Goal: Task Accomplishment & Management: Complete application form

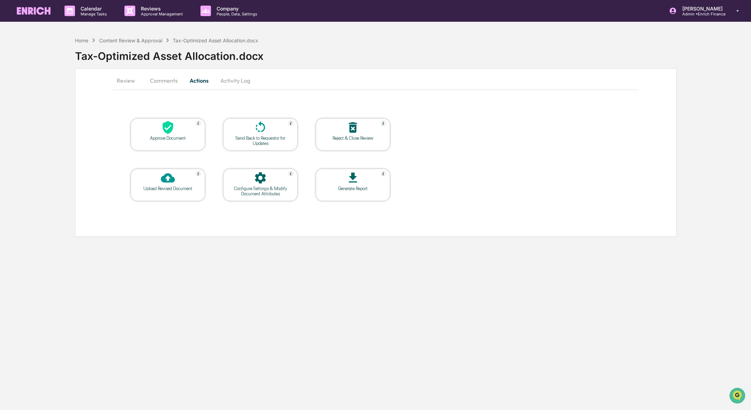
click at [123, 44] on div "Tax-Optimized Asset Allocation.docx" at bounding box center [413, 53] width 676 height 18
click at [123, 39] on div "Content Review & Approval" at bounding box center [130, 40] width 63 height 6
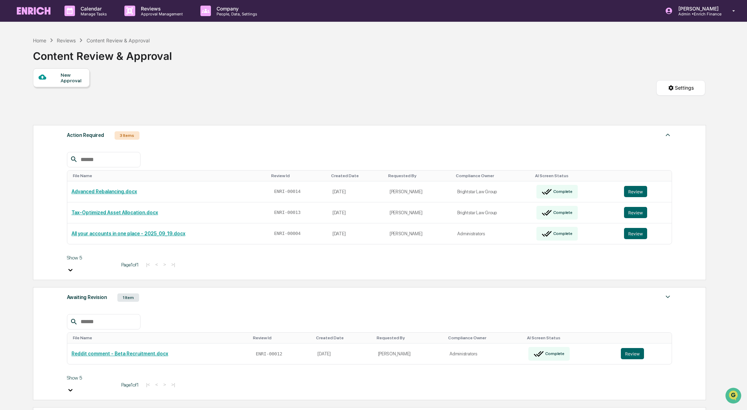
click at [63, 79] on div "New Approval" at bounding box center [72, 77] width 23 height 11
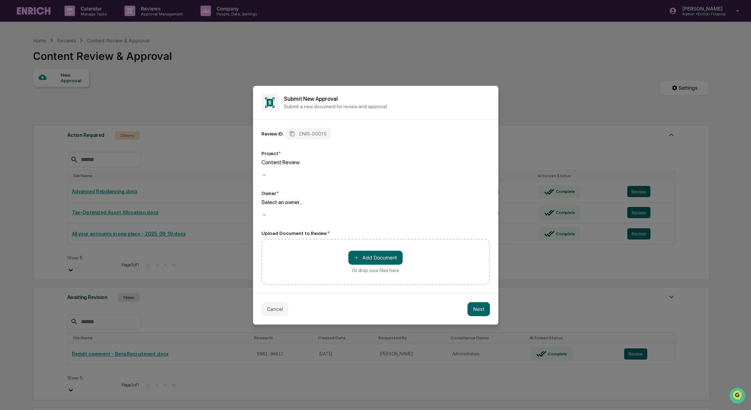
click at [342, 206] on div at bounding box center [375, 209] width 228 height 7
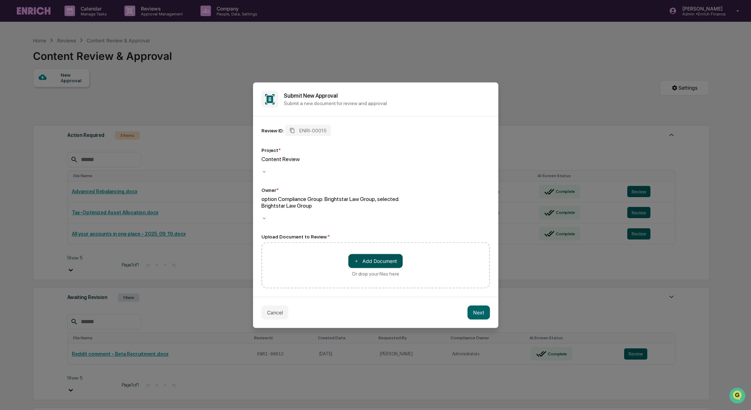
click at [369, 254] on button "＋ Add Document" at bounding box center [375, 261] width 54 height 14
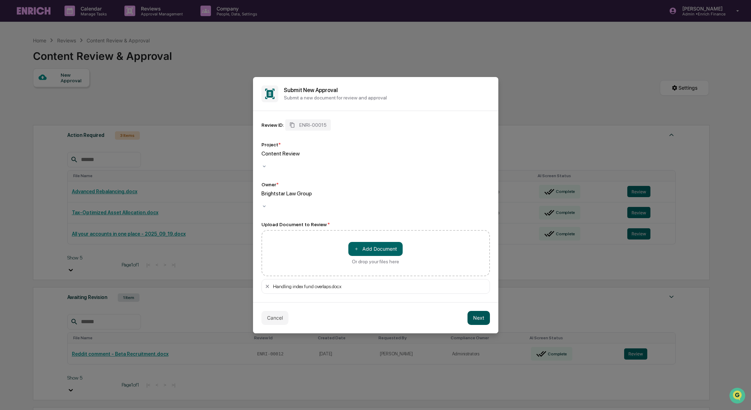
click at [481, 315] on button "Next" at bounding box center [478, 318] width 22 height 14
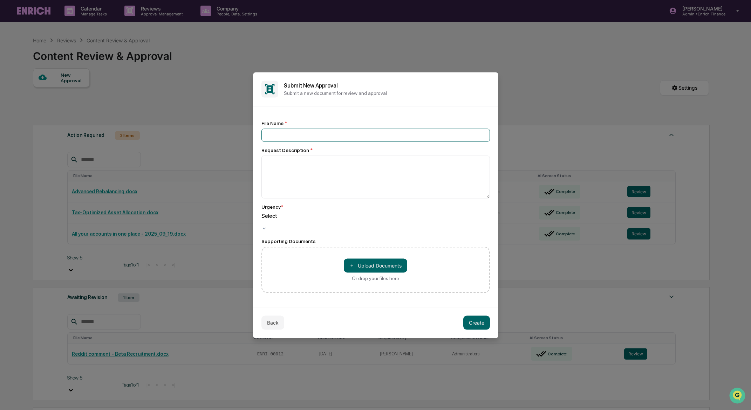
click at [280, 140] on input at bounding box center [375, 135] width 228 height 13
click at [316, 138] on input "**********" at bounding box center [375, 135] width 228 height 13
type input "**********"
type textarea "**********"
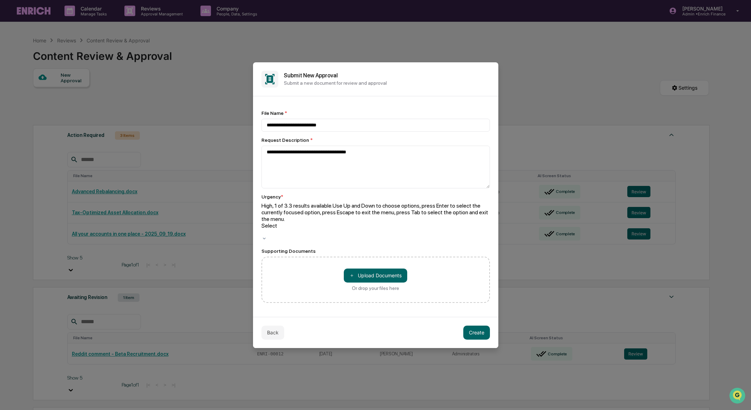
click at [379, 229] on div at bounding box center [375, 232] width 228 height 7
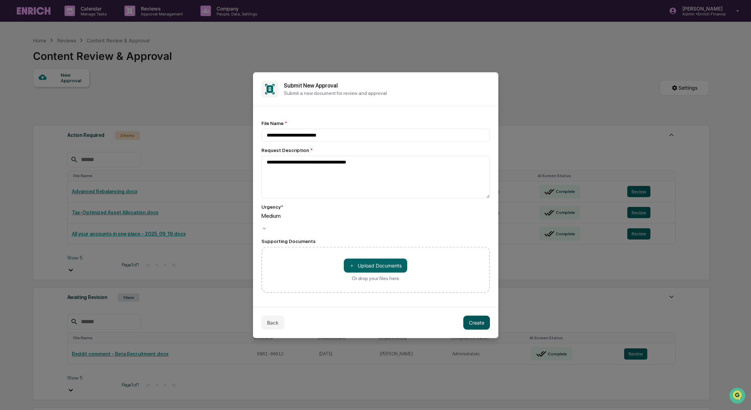
click at [476, 323] on button "Create" at bounding box center [476, 323] width 27 height 14
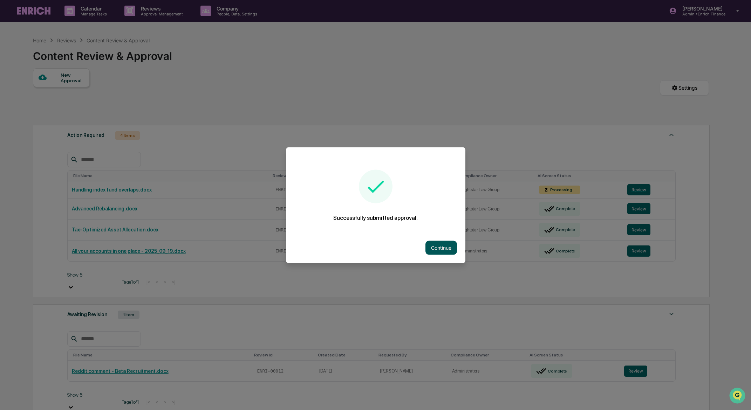
click at [431, 247] on button "Continue" at bounding box center [441, 248] width 32 height 14
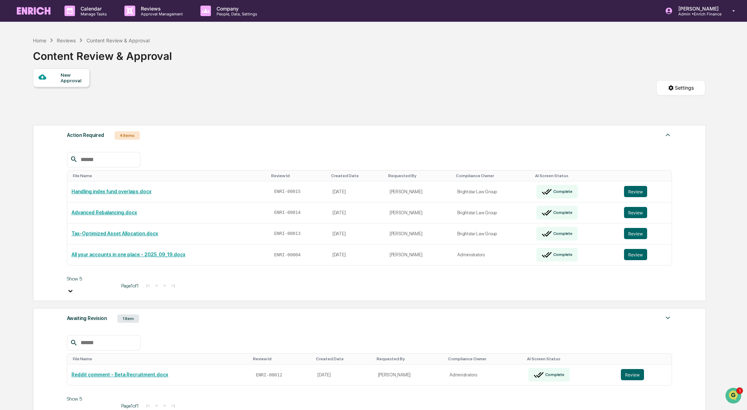
click at [58, 79] on div at bounding box center [50, 77] width 22 height 9
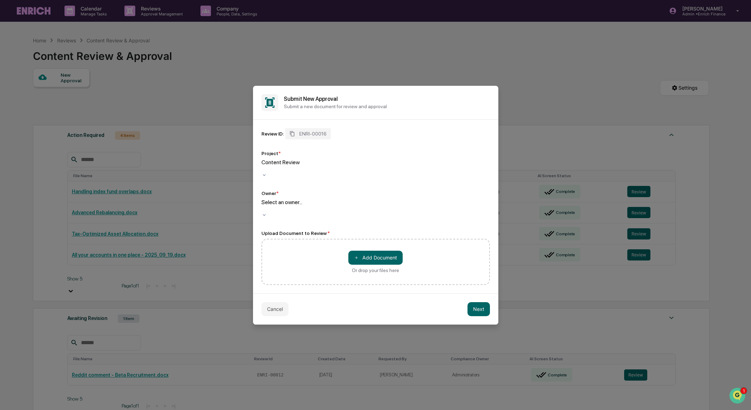
click at [298, 206] on div at bounding box center [375, 209] width 228 height 7
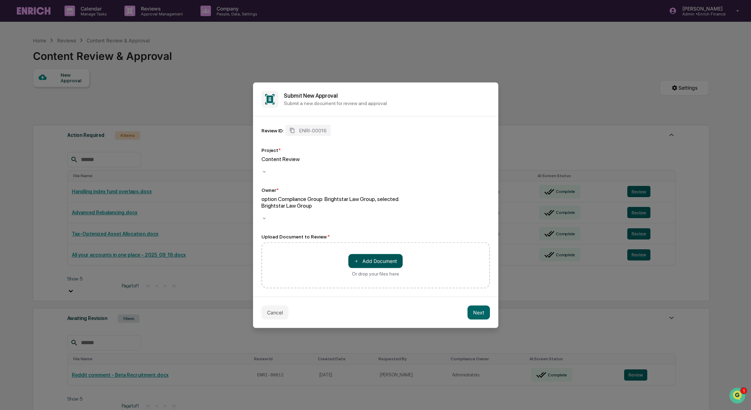
click at [364, 254] on button "＋ Add Document" at bounding box center [375, 261] width 54 height 14
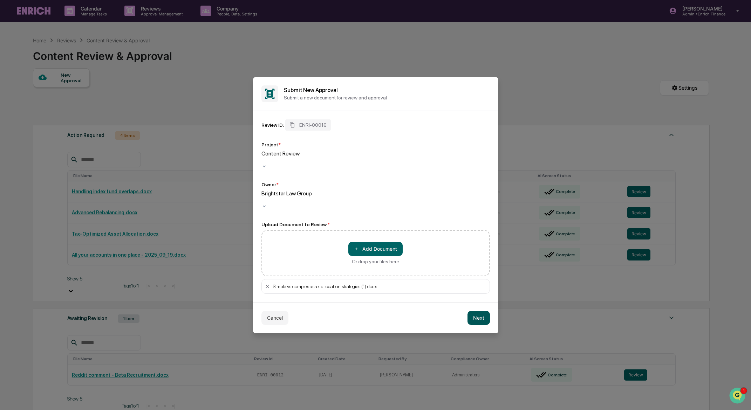
click at [480, 311] on button "Next" at bounding box center [478, 318] width 22 height 14
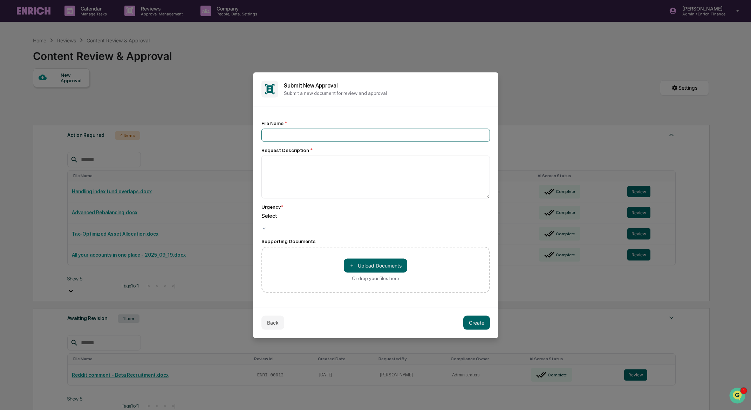
click at [303, 134] on input at bounding box center [375, 135] width 228 height 13
type input "**********"
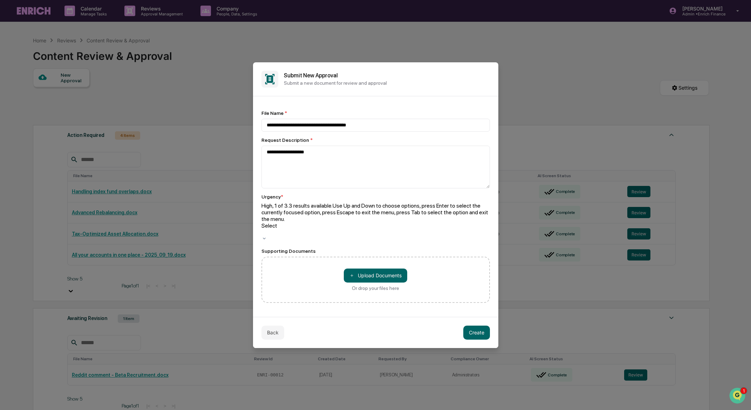
click at [319, 223] on div "Select" at bounding box center [375, 229] width 228 height 13
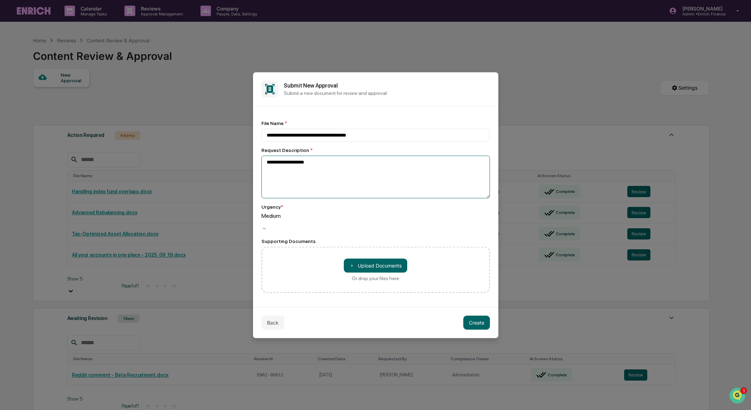
click at [339, 169] on textarea "**********" at bounding box center [375, 177] width 228 height 43
type textarea "**********"
click at [477, 323] on button "Create" at bounding box center [476, 323] width 27 height 14
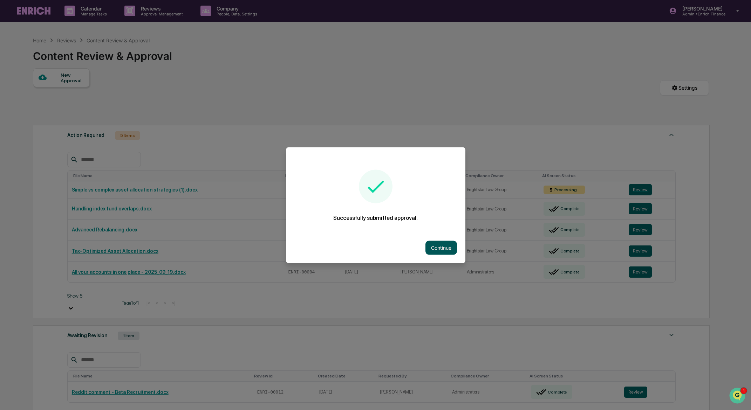
click at [442, 248] on button "Continue" at bounding box center [441, 248] width 32 height 14
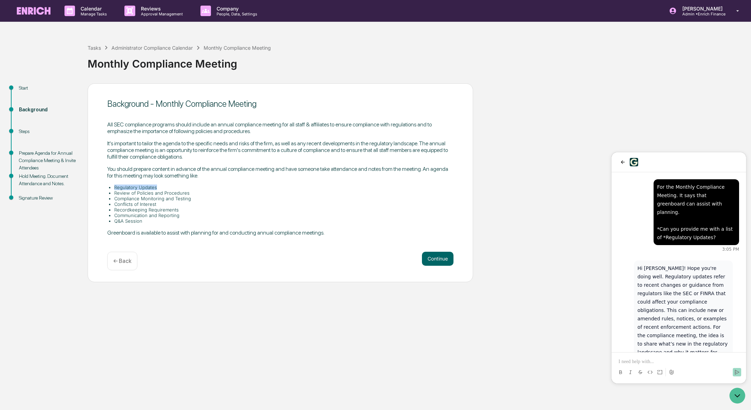
scroll to position [41, 0]
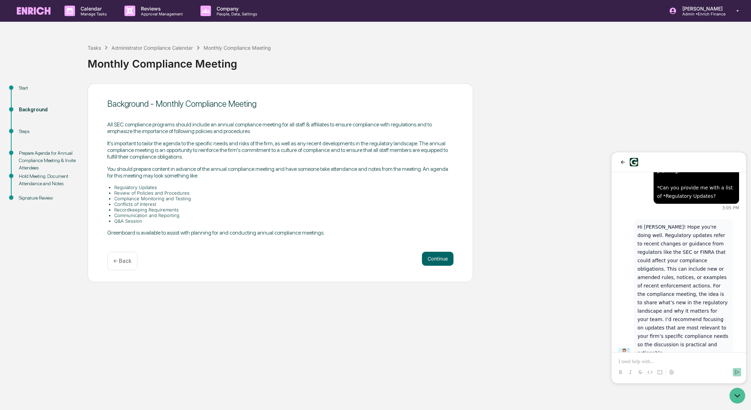
click at [156, 218] on li "Q&A Session" at bounding box center [283, 221] width 339 height 6
drag, startPoint x: 154, startPoint y: 218, endPoint x: 110, endPoint y: 186, distance: 55.2
click at [110, 186] on ul "Regulatory Updates Review of Policies and Procedures Compliance Monitoring and …" at bounding box center [280, 204] width 346 height 39
copy ul "Regulatory Updates Review of Policies and Procedures Compliance Monitoring and …"
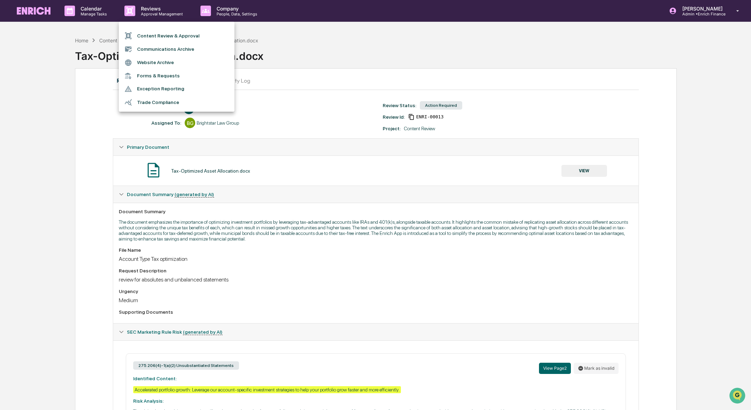
click at [102, 175] on div at bounding box center [375, 205] width 751 height 410
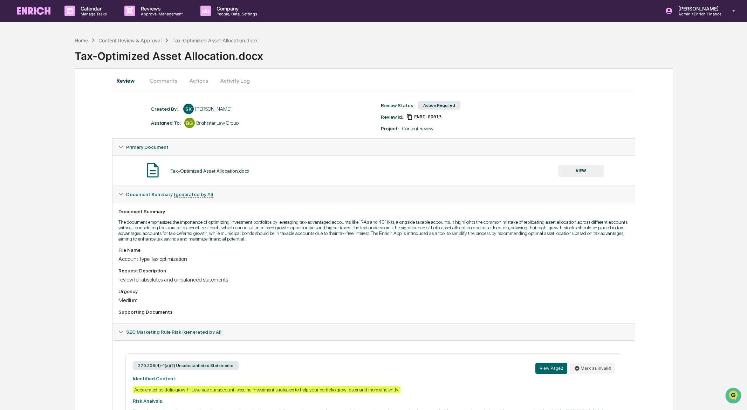
click at [238, 83] on button "Activity Log" at bounding box center [234, 80] width 41 height 17
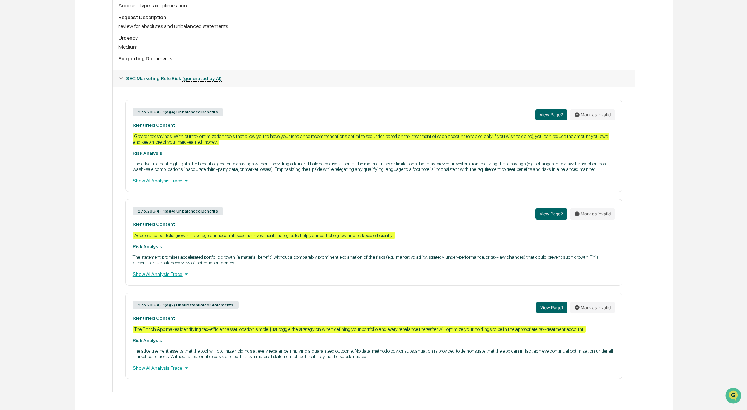
scroll to position [267, 0]
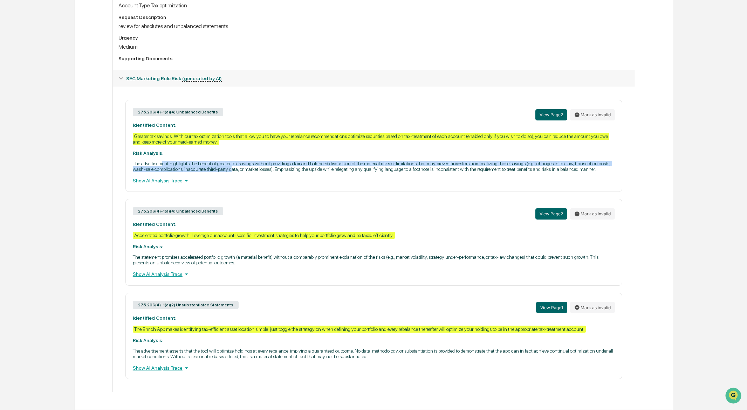
drag, startPoint x: 167, startPoint y: 154, endPoint x: 309, endPoint y: 160, distance: 142.0
click at [309, 161] on p "The advertisement highlights the benefit of greater tax savings without providi…" at bounding box center [374, 166] width 482 height 11
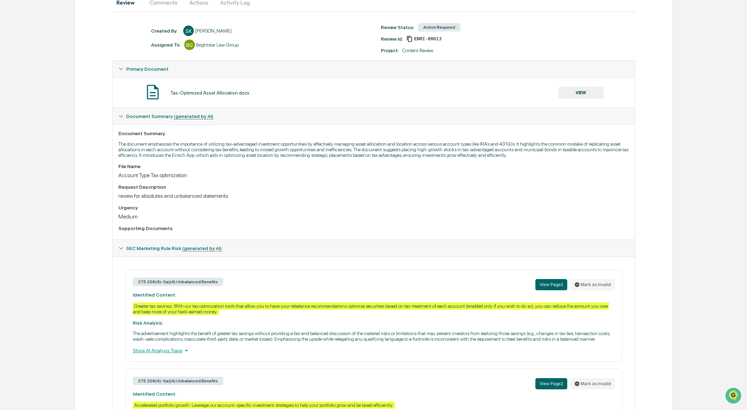
scroll to position [0, 0]
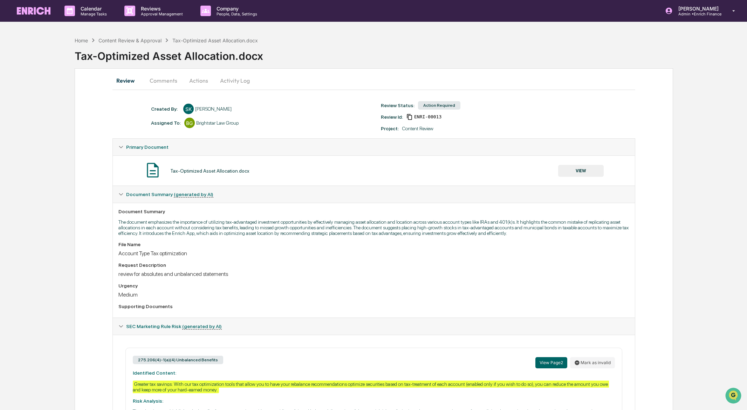
click at [337, 205] on div "Document Summary The document emphasizes the importance of utilizing tax-advant…" at bounding box center [374, 260] width 522 height 115
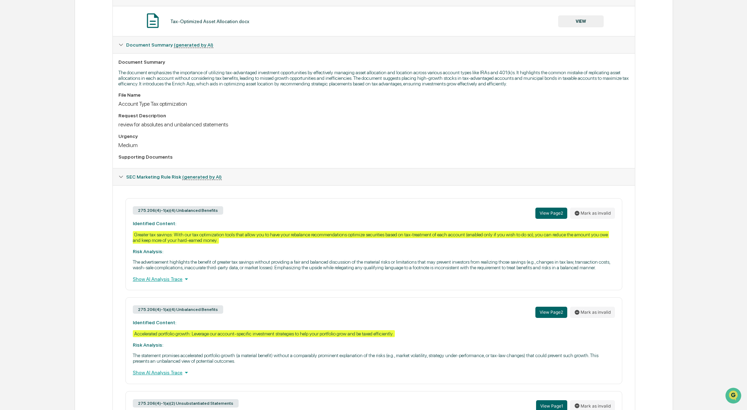
scroll to position [178, 0]
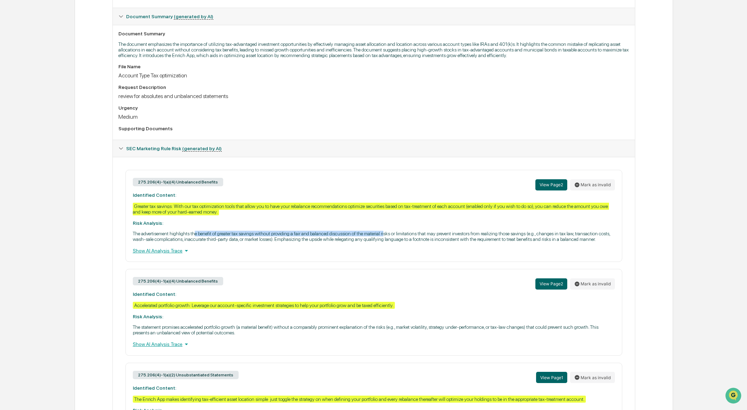
drag, startPoint x: 205, startPoint y: 245, endPoint x: 420, endPoint y: 247, distance: 215.9
click at [420, 242] on p "The advertisement highlights the benefit of greater tax savings without providi…" at bounding box center [374, 236] width 482 height 11
drag, startPoint x: 355, startPoint y: 251, endPoint x: 595, endPoint y: 244, distance: 240.1
click at [597, 242] on p "The advertisement highlights the benefit of greater tax savings without providi…" at bounding box center [374, 236] width 482 height 11
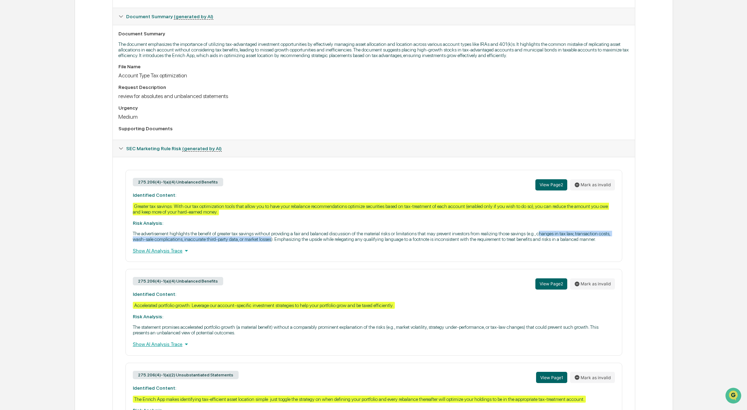
drag, startPoint x: 598, startPoint y: 245, endPoint x: 355, endPoint y: 252, distance: 242.9
click at [355, 242] on p "The advertisement highlights the benefit of greater tax savings without providi…" at bounding box center [374, 236] width 482 height 11
copy p "hanges in tax law, transaction costs, wash-sale complications, inaccurate third…"
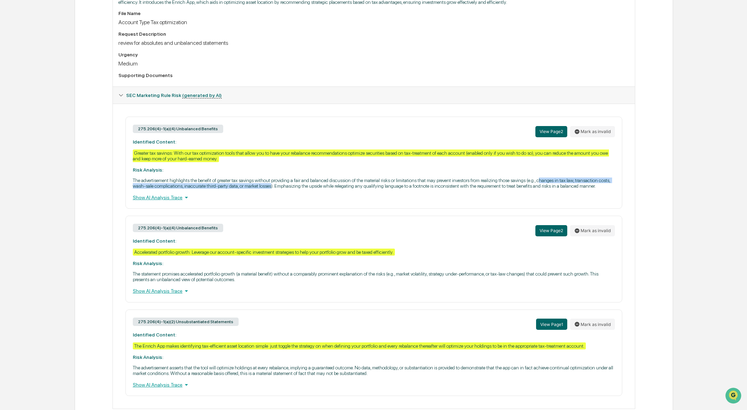
scroll to position [269, 0]
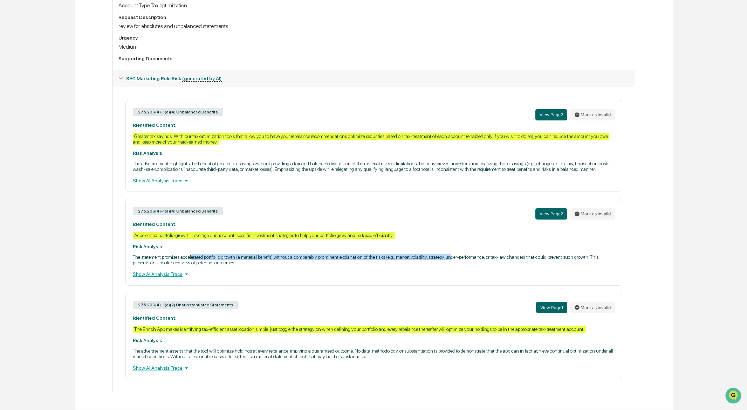
drag, startPoint x: 201, startPoint y: 255, endPoint x: 498, endPoint y: 255, distance: 296.5
click at [498, 255] on p "The statement promises accelerated portfolio growth (a material benefit) withou…" at bounding box center [374, 259] width 482 height 11
drag, startPoint x: 436, startPoint y: 257, endPoint x: 583, endPoint y: 256, distance: 146.5
click at [583, 256] on p "The statement promises accelerated portfolio growth (a material benefit) withou…" at bounding box center [374, 259] width 482 height 11
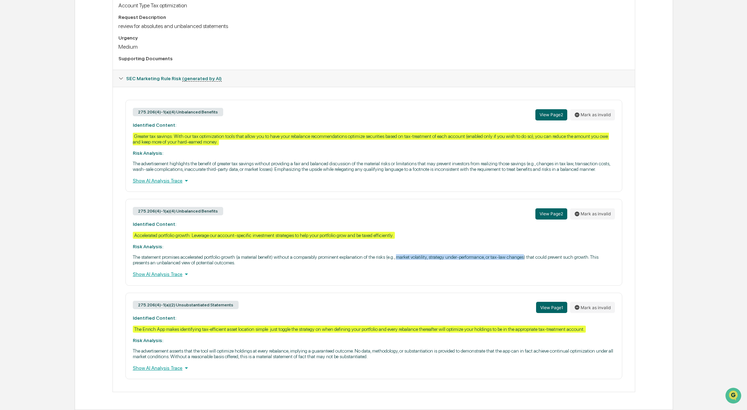
copy p "market volatility, strategy under-performance, or tax-law changes"
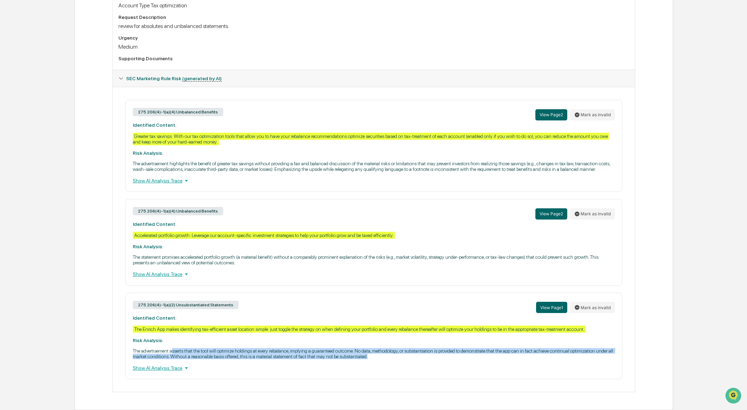
drag, startPoint x: 179, startPoint y: 361, endPoint x: 554, endPoint y: 365, distance: 374.6
click at [554, 360] on p "The advertisement asserts that the tool will optimize holdings at every rebalan…" at bounding box center [374, 353] width 482 height 11
click at [410, 360] on p "The advertisement asserts that the tool will optimize holdings at every rebalan…" at bounding box center [374, 353] width 482 height 11
drag, startPoint x: 376, startPoint y: 360, endPoint x: 487, endPoint y: 367, distance: 111.0
click at [487, 367] on div "275.206(4)-1(a)(2) Unsubstantiated Statements View Page 1 Mark as invalid Ident…" at bounding box center [373, 336] width 497 height 87
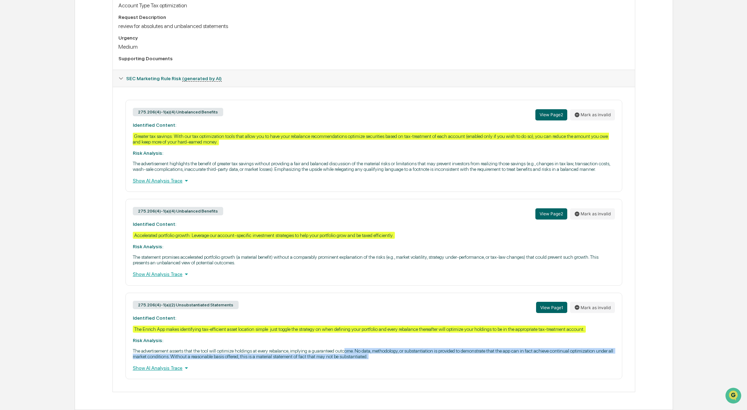
click at [487, 367] on div "275.206(4)-1(a)(2) Unsubstantiated Statements View Page 1 Mark as invalid Ident…" at bounding box center [373, 336] width 497 height 87
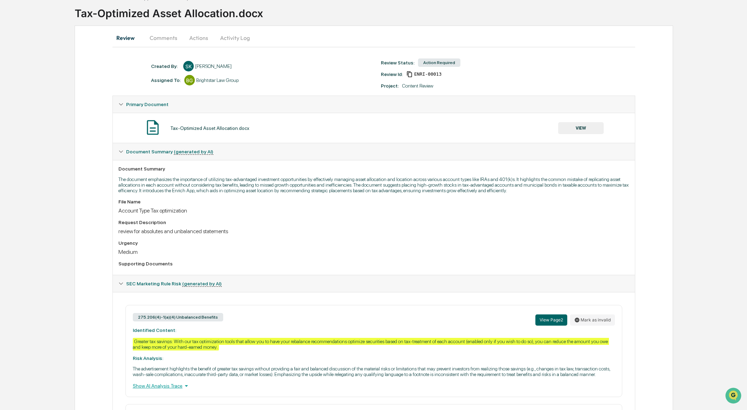
scroll to position [0, 0]
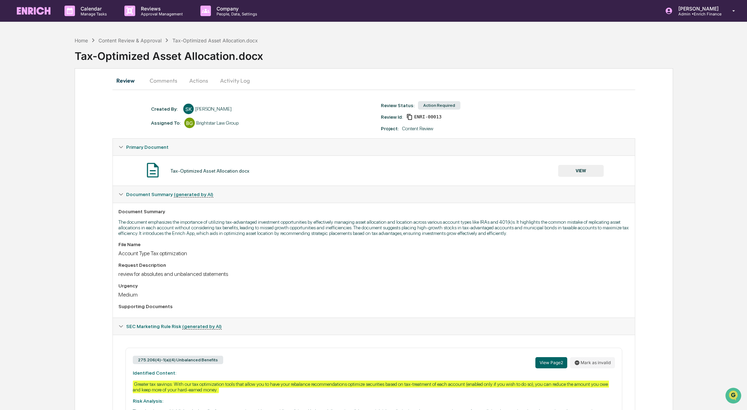
click at [200, 80] on button "Actions" at bounding box center [199, 80] width 32 height 17
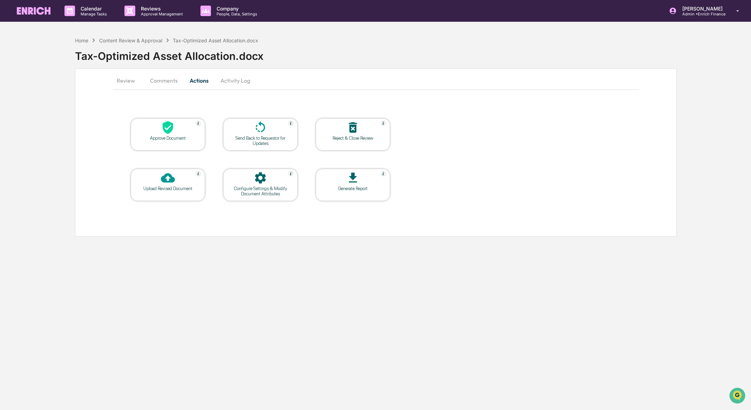
click at [165, 191] on div "Upload Revised Document" at bounding box center [167, 188] width 63 height 5
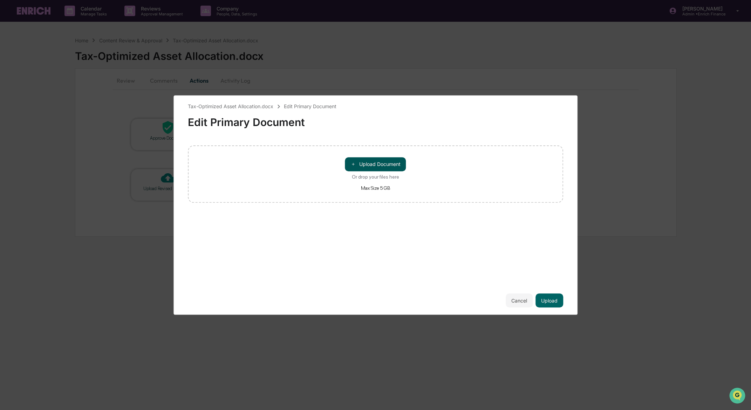
click at [381, 164] on button "＋ Upload Document" at bounding box center [375, 164] width 61 height 14
click at [552, 304] on button "Upload" at bounding box center [549, 301] width 28 height 14
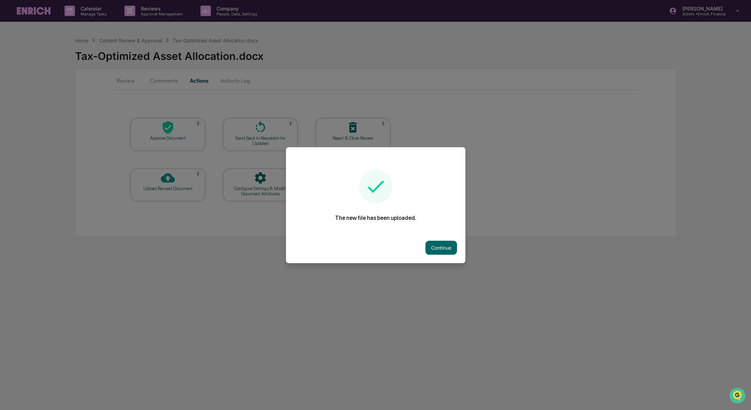
click at [453, 244] on div "Continue" at bounding box center [375, 247] width 179 height 31
click at [439, 248] on button "Continue" at bounding box center [441, 248] width 32 height 14
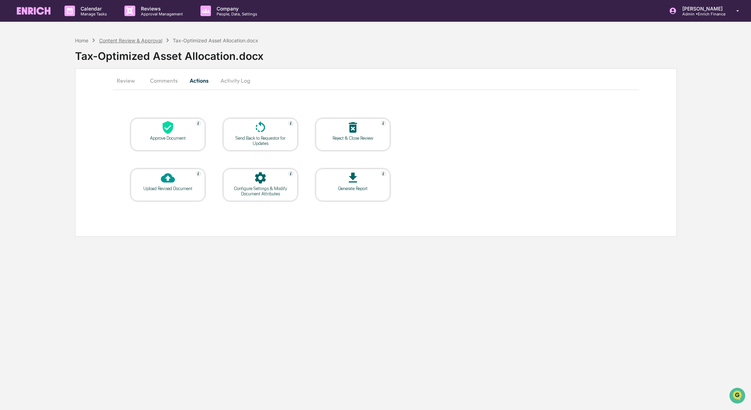
click at [142, 43] on div "Content Review & Approval" at bounding box center [130, 40] width 63 height 6
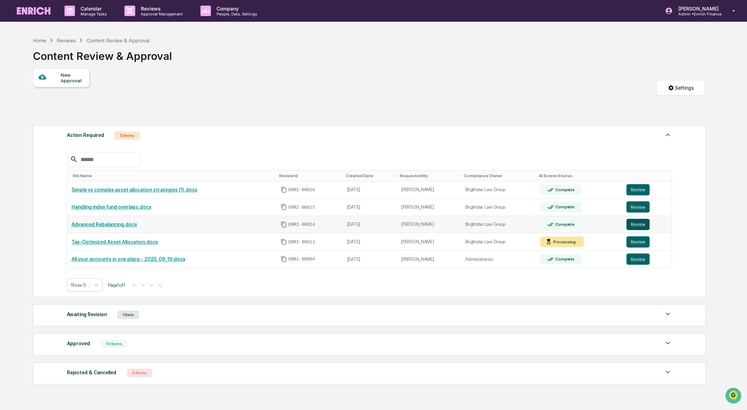
click at [638, 226] on button "Review" at bounding box center [638, 224] width 23 height 11
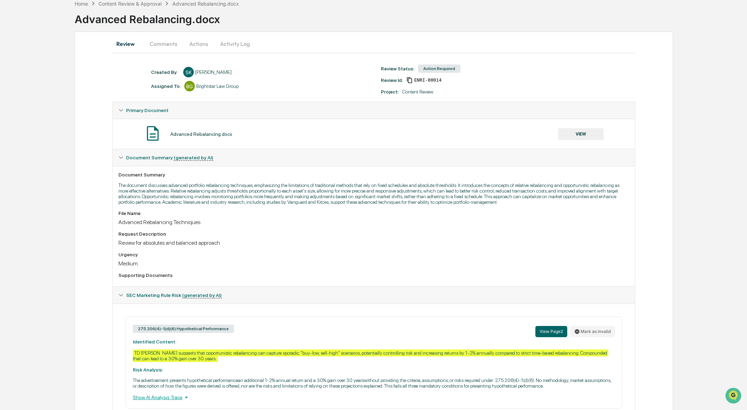
scroll to position [84, 0]
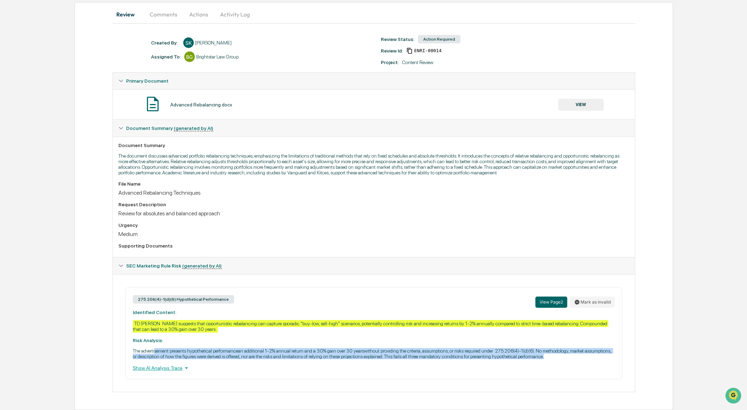
drag, startPoint x: 161, startPoint y: 343, endPoint x: 239, endPoint y: 357, distance: 79.0
click at [239, 357] on p "The advertisement presents hypothetical performancean additional 1-2% annual re…" at bounding box center [374, 353] width 482 height 11
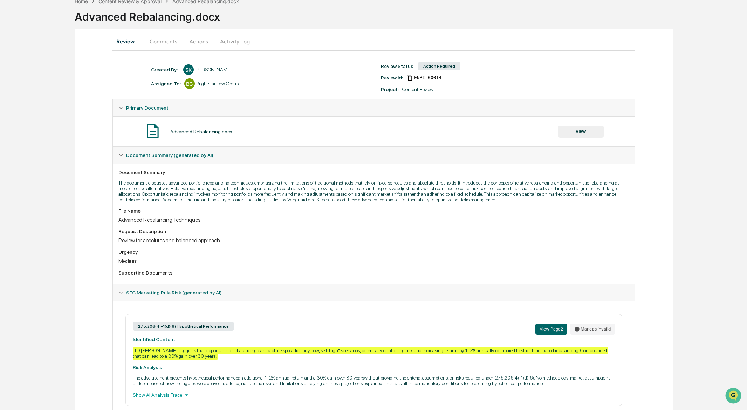
scroll to position [0, 0]
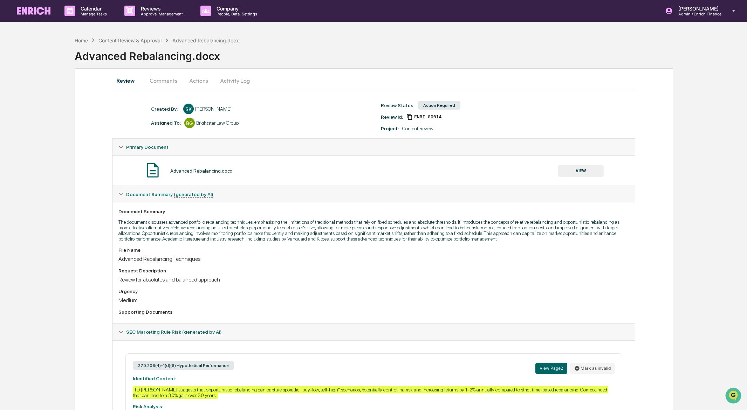
click at [196, 83] on button "Actions" at bounding box center [199, 80] width 32 height 17
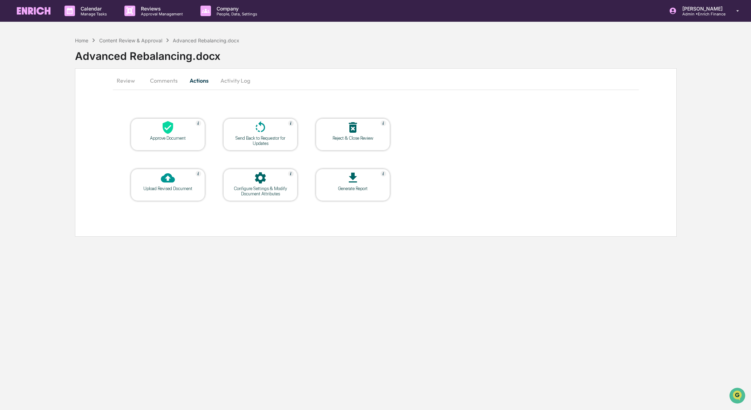
click at [165, 190] on div "Upload Revised Document" at bounding box center [167, 188] width 63 height 5
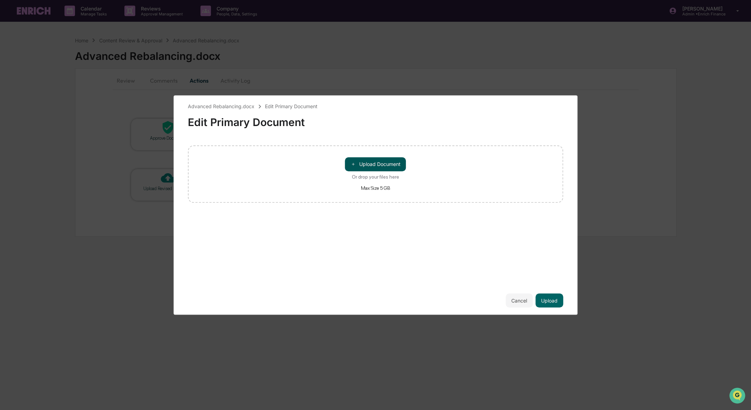
click at [360, 161] on button "＋ Upload Document" at bounding box center [375, 164] width 61 height 14
click at [556, 302] on button "Upload" at bounding box center [549, 301] width 28 height 14
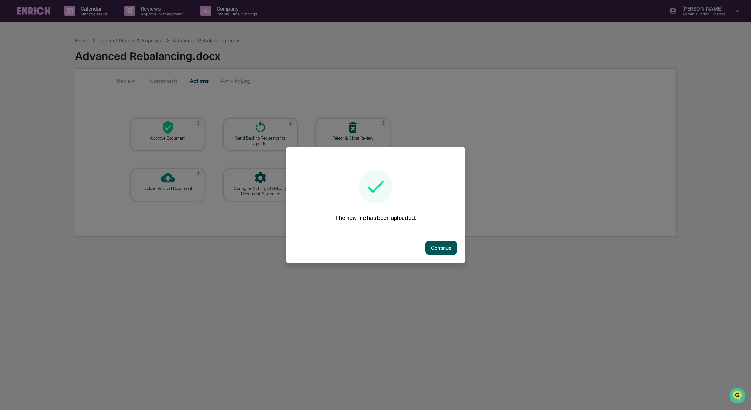
click at [437, 249] on button "Continue" at bounding box center [441, 248] width 32 height 14
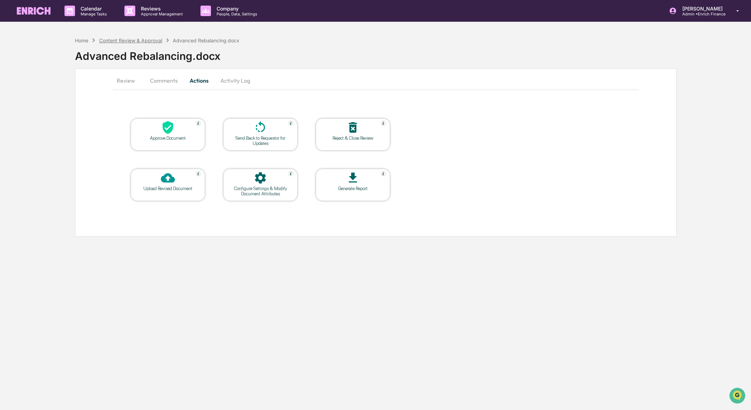
click at [152, 39] on div "Content Review & Approval" at bounding box center [130, 40] width 63 height 6
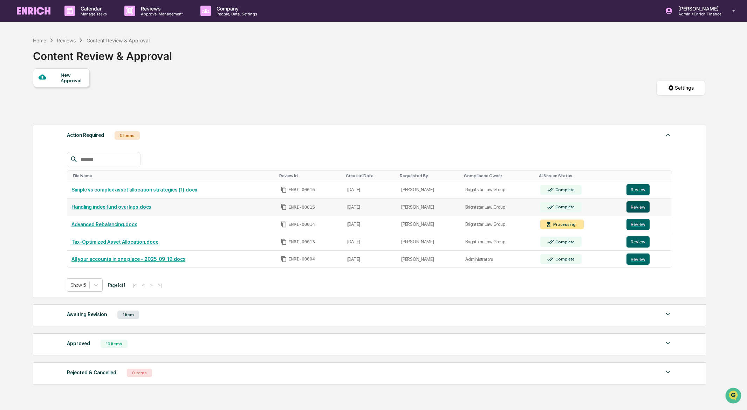
click at [639, 207] on button "Review" at bounding box center [638, 206] width 23 height 11
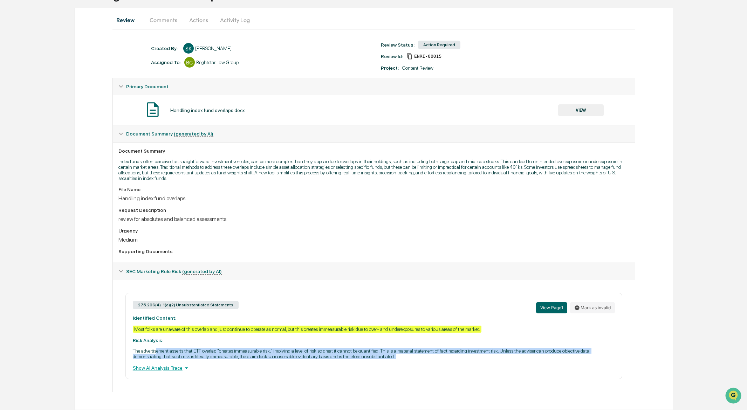
drag, startPoint x: 160, startPoint y: 350, endPoint x: 215, endPoint y: 361, distance: 55.3
click at [215, 361] on div "275.206(4)-1(a)(2) Unsubstantiated Statements View Page 1 Mark as invalid Ident…" at bounding box center [373, 336] width 497 height 87
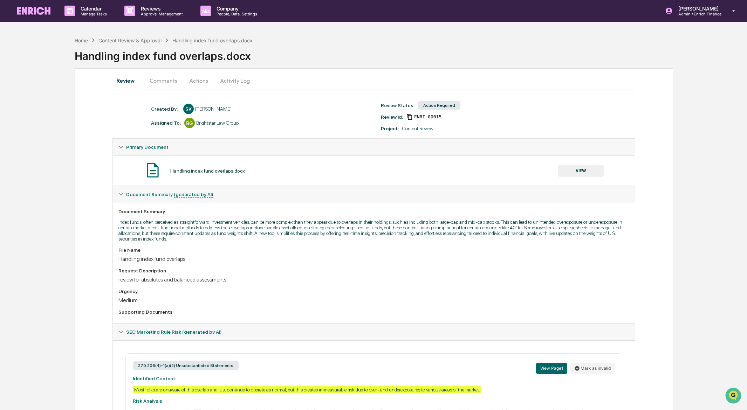
click at [202, 81] on button "Actions" at bounding box center [199, 80] width 32 height 17
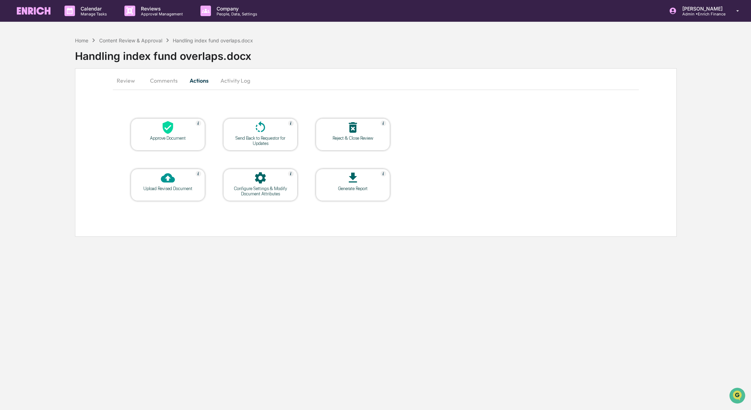
click at [175, 181] on div at bounding box center [168, 178] width 70 height 15
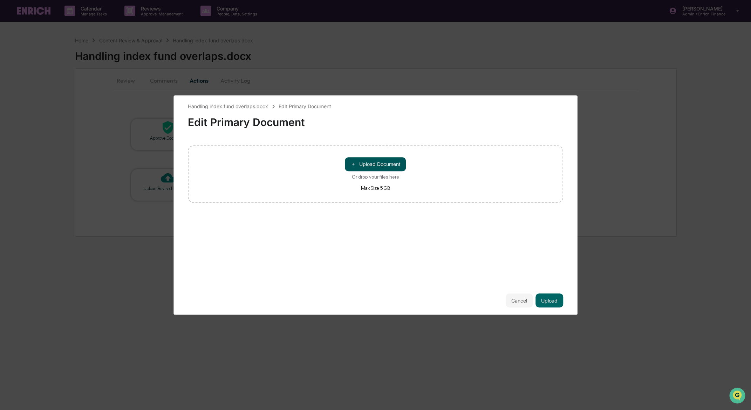
click at [385, 166] on button "＋ Upload Document" at bounding box center [375, 164] width 61 height 14
click at [551, 301] on button "Upload" at bounding box center [549, 301] width 28 height 14
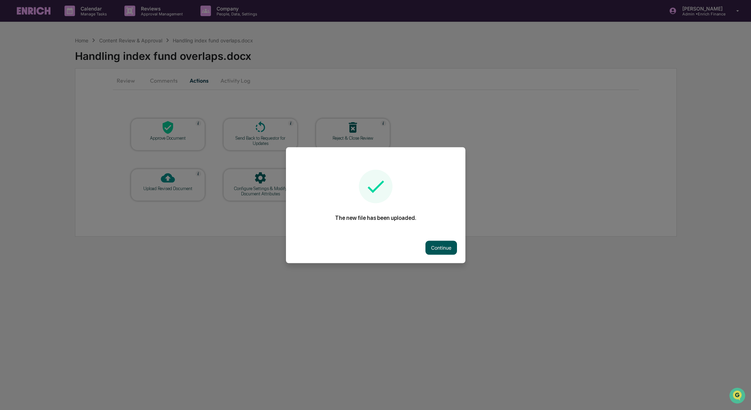
click at [429, 247] on button "Continue" at bounding box center [441, 248] width 32 height 14
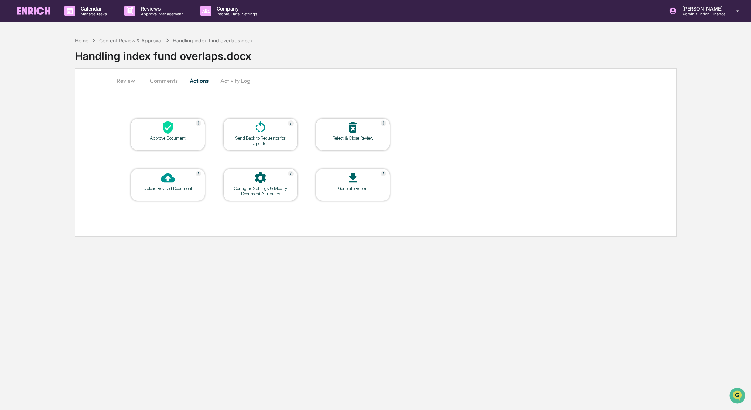
click at [128, 40] on div "Content Review & Approval" at bounding box center [130, 40] width 63 height 6
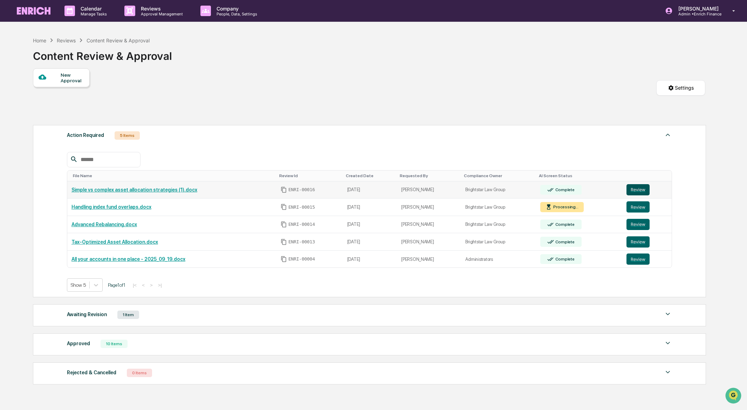
click at [641, 189] on button "Review" at bounding box center [638, 189] width 23 height 11
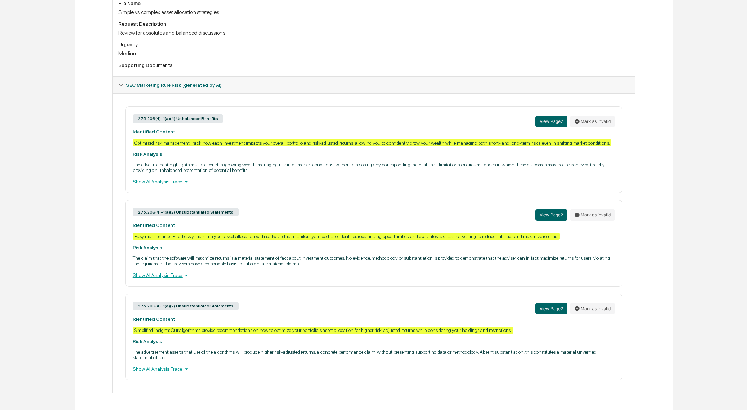
scroll to position [271, 0]
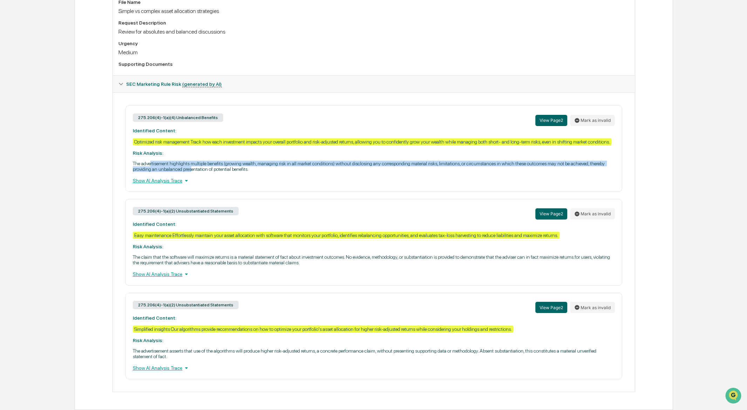
drag, startPoint x: 153, startPoint y: 151, endPoint x: 255, endPoint y: 158, distance: 101.6
click at [255, 161] on p "The advertisement highlights multiple benefits (growing wealth, managing risk i…" at bounding box center [374, 166] width 482 height 11
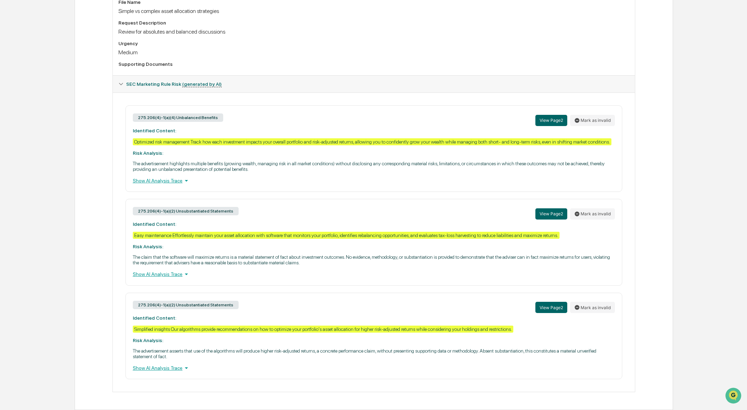
click at [155, 234] on div "275.206(4)-1(a)(2) Unsubstantiated Statements View Page 2 Mark as invalid Ident…" at bounding box center [373, 242] width 497 height 87
drag, startPoint x: 198, startPoint y: 254, endPoint x: 345, endPoint y: 255, distance: 146.8
click at [345, 255] on p "The claim that the software will maximize returns is a material statement of fa…" at bounding box center [374, 259] width 482 height 11
drag, startPoint x: 142, startPoint y: 351, endPoint x: 215, endPoint y: 353, distance: 72.9
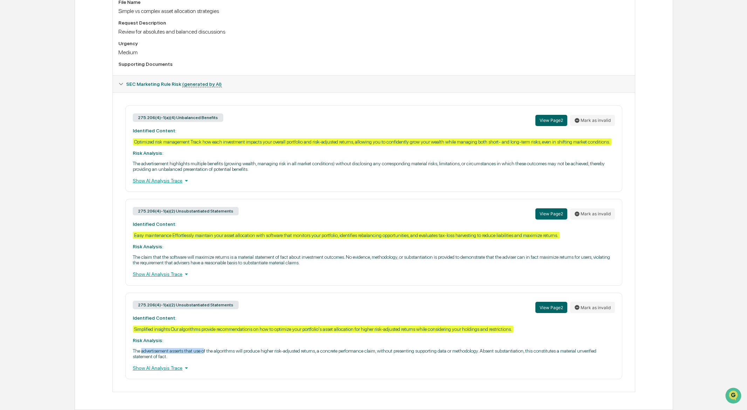
click at [215, 353] on p "The advertisement asserts that use of the algorithms will produce higher risk-a…" at bounding box center [374, 353] width 482 height 11
drag, startPoint x: 202, startPoint y: 352, endPoint x: 522, endPoint y: 351, distance: 320.6
click at [522, 351] on p "The advertisement asserts that use of the algorithms will produce higher risk-a…" at bounding box center [374, 353] width 482 height 11
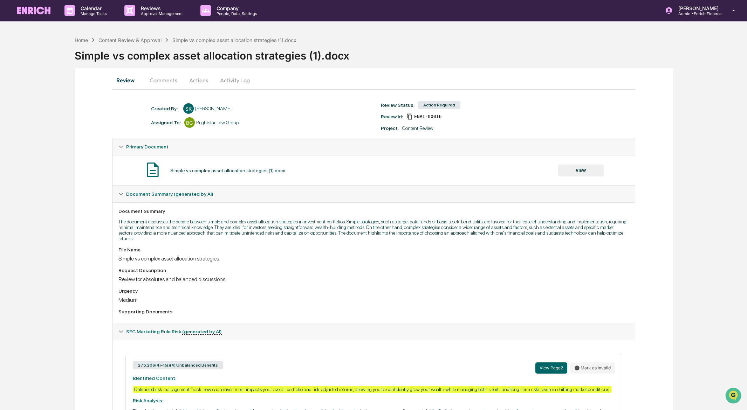
scroll to position [0, 0]
click at [196, 83] on button "Actions" at bounding box center [199, 80] width 32 height 17
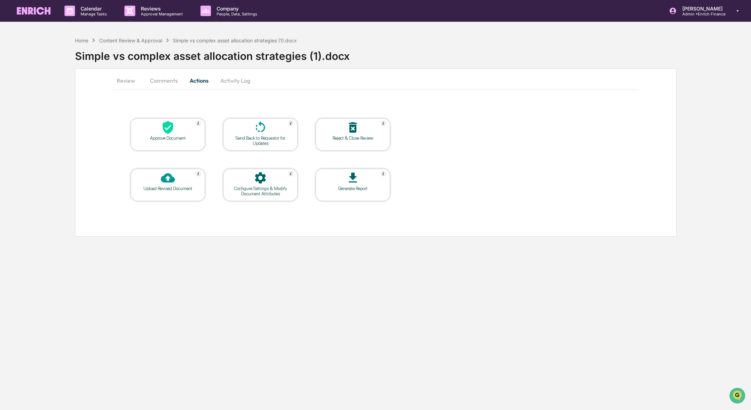
click at [170, 183] on icon at bounding box center [168, 178] width 14 height 14
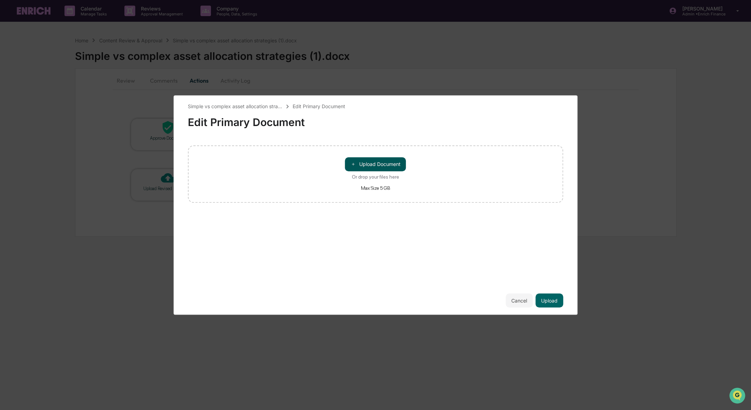
click at [381, 163] on button "＋ Upload Document" at bounding box center [375, 164] width 61 height 14
click at [551, 300] on button "Upload" at bounding box center [549, 301] width 28 height 14
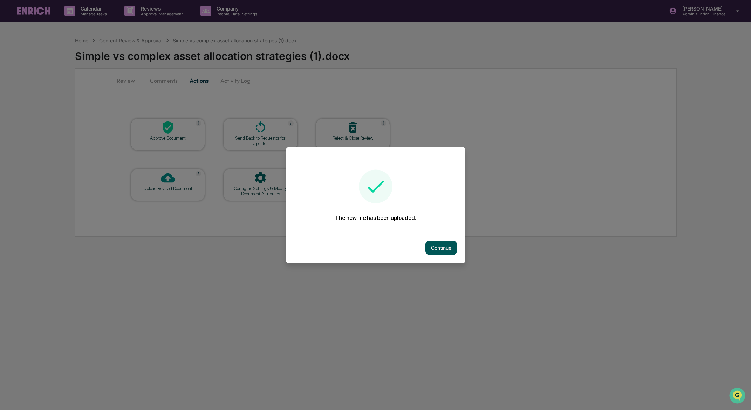
click at [445, 245] on button "Continue" at bounding box center [441, 248] width 32 height 14
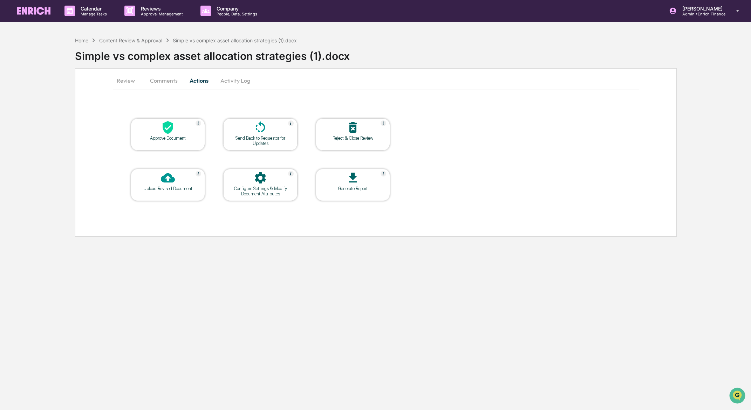
click at [145, 41] on div "Content Review & Approval" at bounding box center [130, 40] width 63 height 6
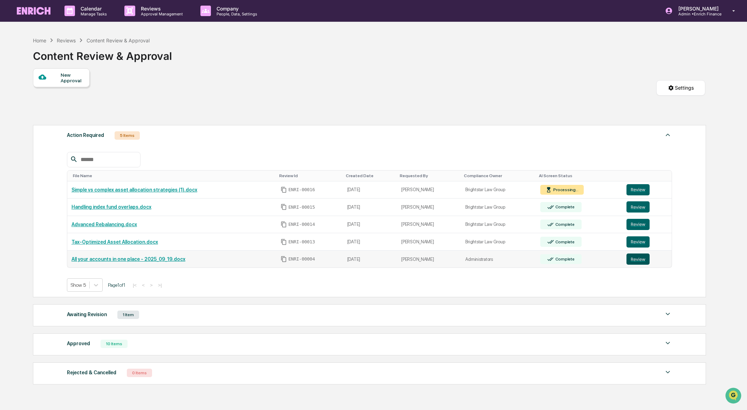
click at [644, 261] on button "Review" at bounding box center [638, 259] width 23 height 11
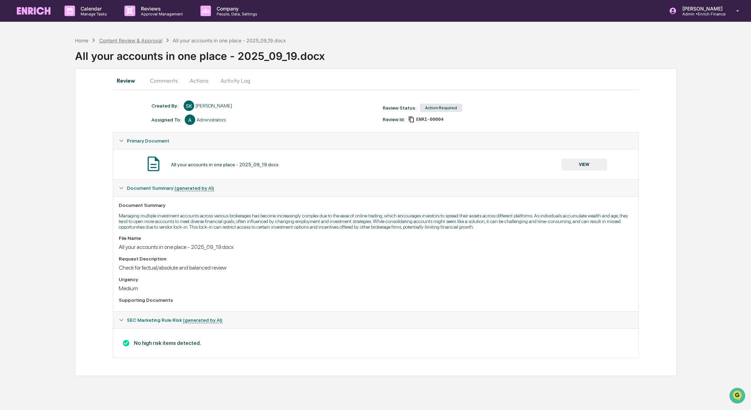
click at [121, 40] on div "Content Review & Approval" at bounding box center [130, 40] width 63 height 6
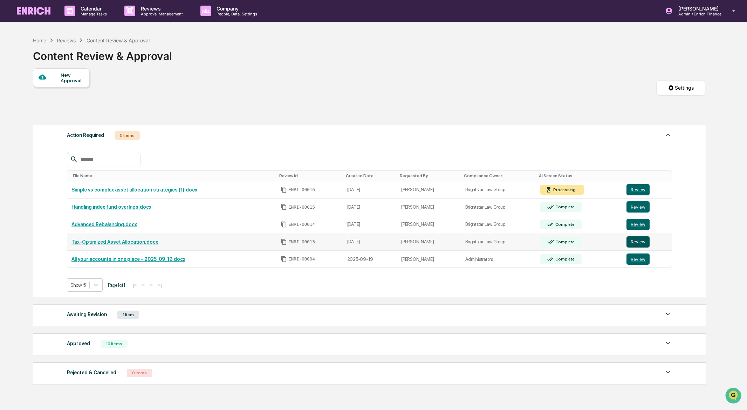
click at [647, 242] on button "Review" at bounding box center [638, 242] width 23 height 11
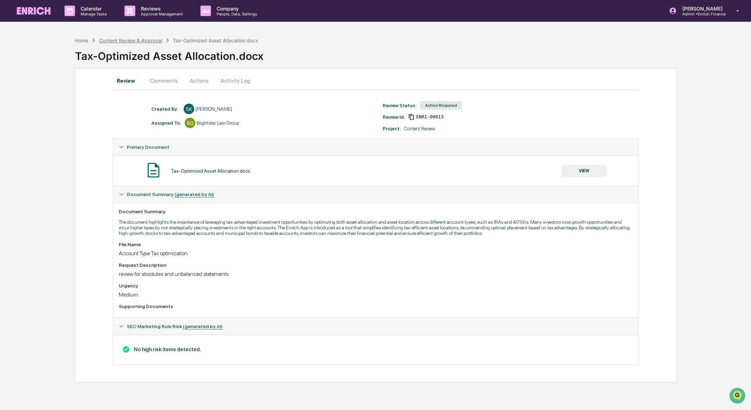
click at [115, 40] on div "Content Review & Approval" at bounding box center [130, 40] width 63 height 6
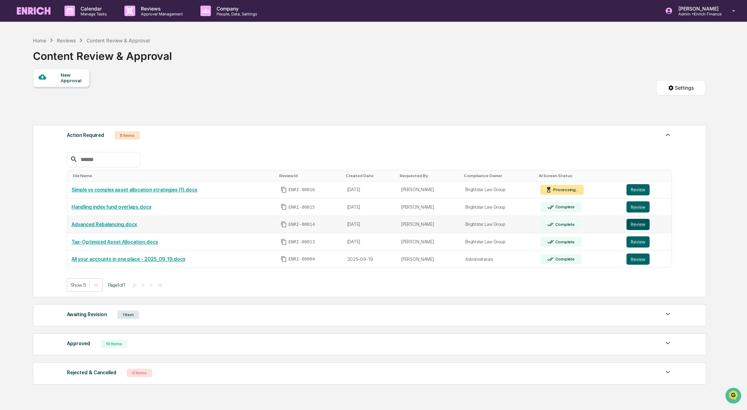
click at [641, 225] on button "Review" at bounding box center [638, 224] width 23 height 11
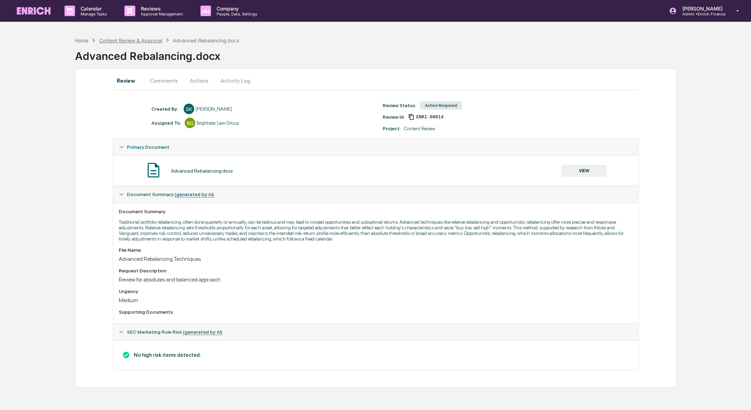
click at [144, 41] on div "Content Review & Approval" at bounding box center [130, 40] width 63 height 6
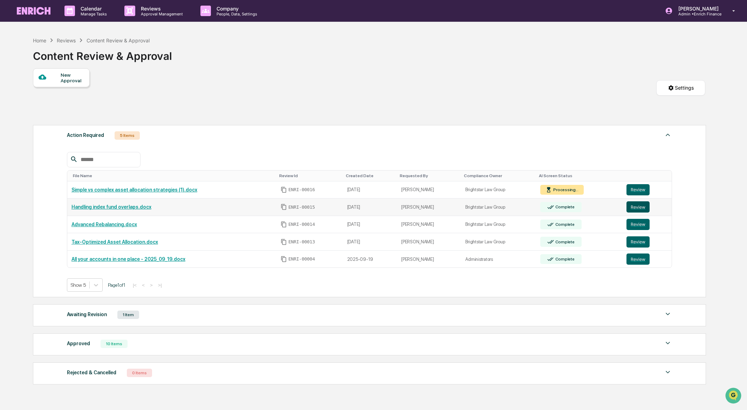
click at [642, 208] on button "Review" at bounding box center [638, 206] width 23 height 11
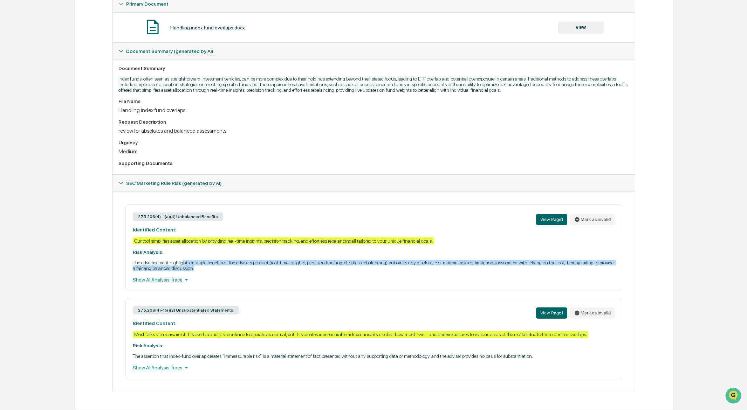
drag, startPoint x: 191, startPoint y: 254, endPoint x: 521, endPoint y: 258, distance: 330.1
click at [521, 260] on p "The advertisement highlights multiple benefits of the advisers product (real-ti…" at bounding box center [374, 265] width 482 height 11
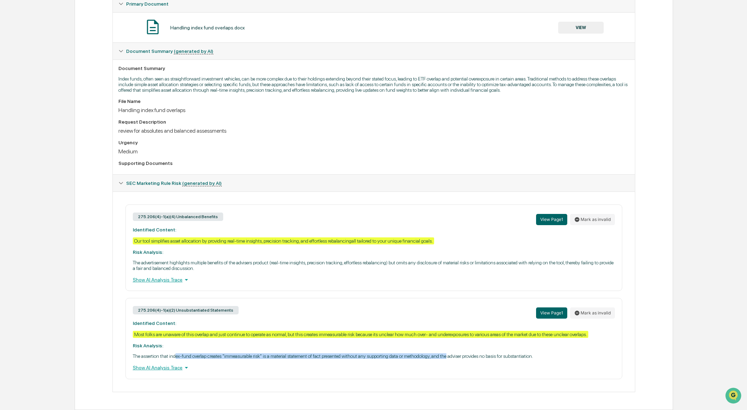
drag, startPoint x: 187, startPoint y: 357, endPoint x: 492, endPoint y: 356, distance: 305.2
click at [492, 356] on p "The assertion that index-fund overlap creates "immeasurable risk" is a material…" at bounding box center [374, 357] width 482 height 6
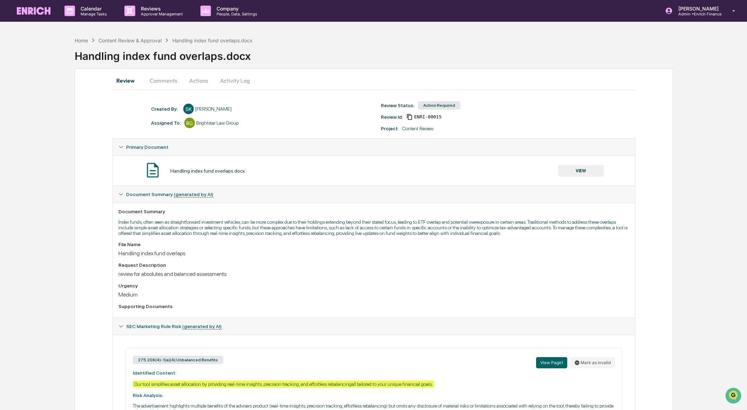
click at [194, 83] on button "Actions" at bounding box center [199, 80] width 32 height 17
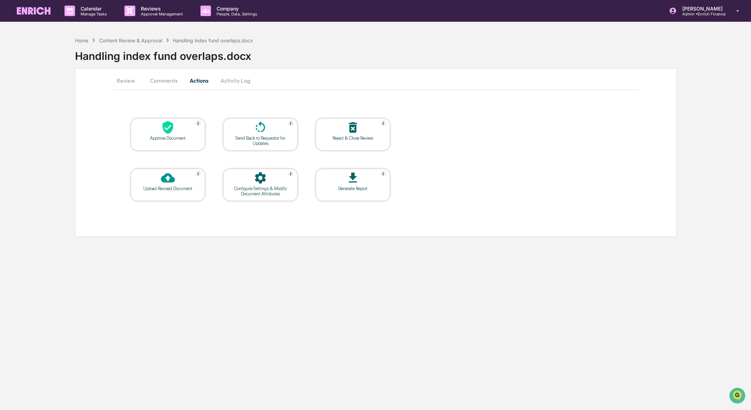
click at [176, 183] on div at bounding box center [168, 178] width 70 height 15
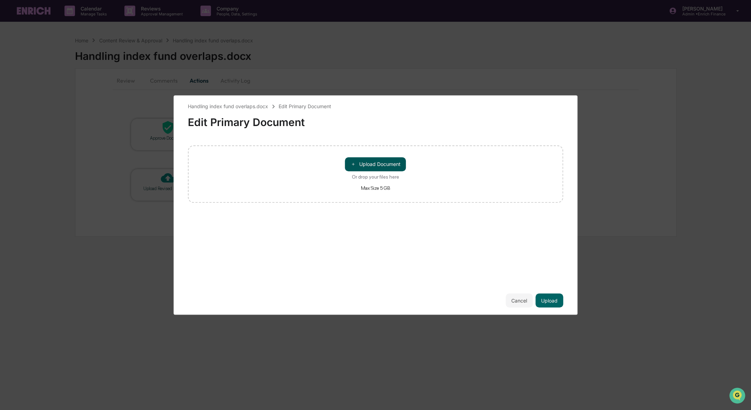
click at [373, 167] on button "＋ Upload Document" at bounding box center [375, 164] width 61 height 14
click at [546, 300] on button "Upload" at bounding box center [549, 301] width 28 height 14
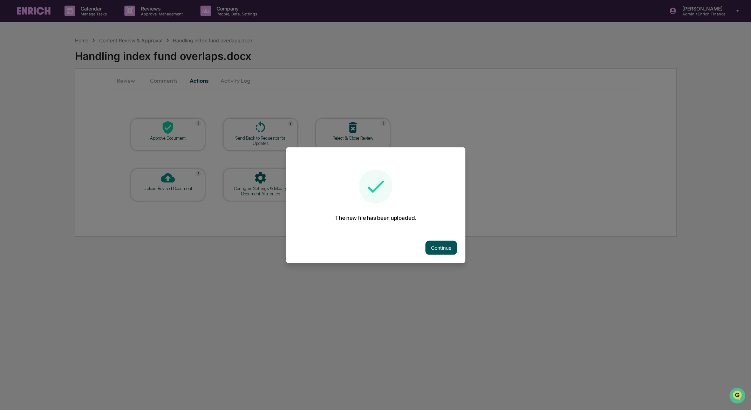
click at [434, 246] on button "Continue" at bounding box center [441, 248] width 32 height 14
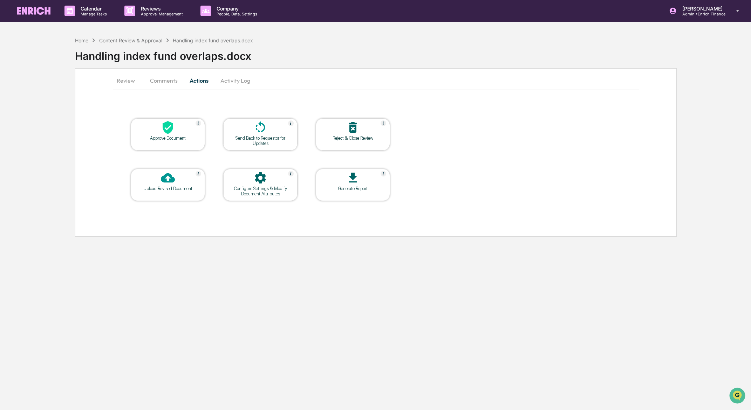
click at [124, 39] on div "Content Review & Approval" at bounding box center [130, 40] width 63 height 6
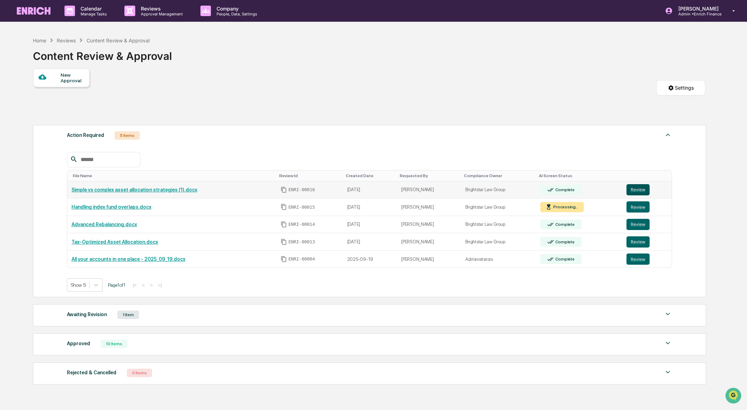
click at [644, 189] on button "Review" at bounding box center [638, 189] width 23 height 11
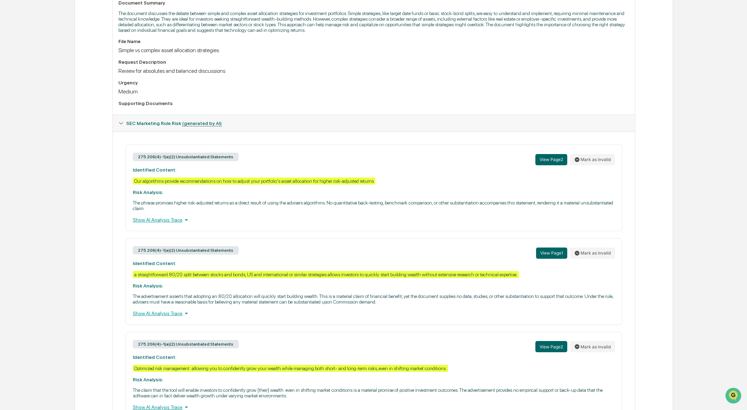
scroll to position [259, 0]
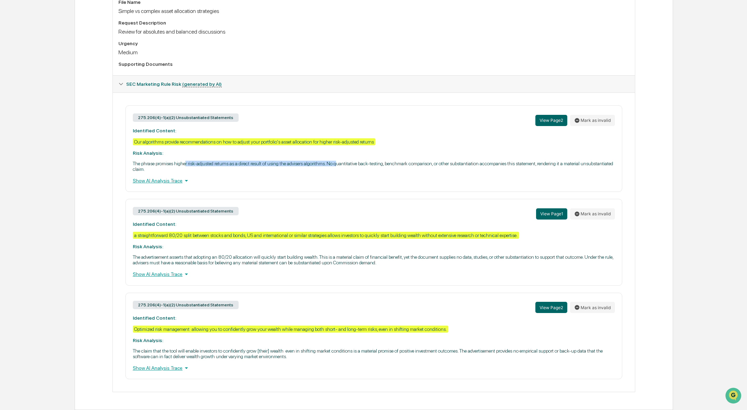
drag, startPoint x: 196, startPoint y: 159, endPoint x: 368, endPoint y: 158, distance: 172.1
click at [368, 161] on p "The phrase promises higher risk-adjusted returns as a direct result of using th…" at bounding box center [374, 166] width 482 height 11
drag, startPoint x: 419, startPoint y: 136, endPoint x: 132, endPoint y: 135, distance: 287.0
click at [132, 135] on div "275.206(4)-1(a)(2) Unsubstantiated Statements View Page 2 Mark as invalid Ident…" at bounding box center [373, 148] width 497 height 87
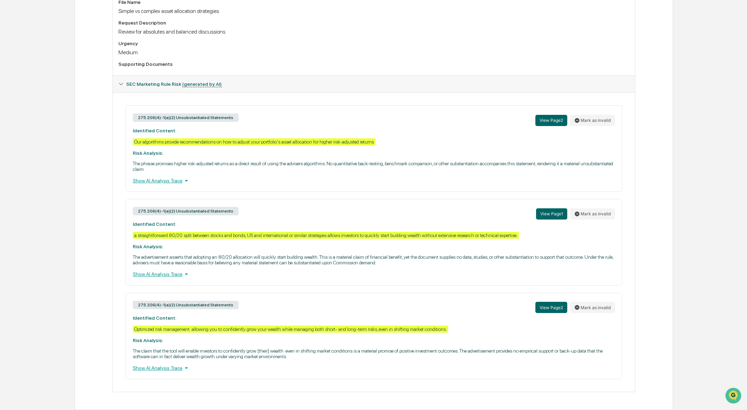
copy div "Our algorithms provide recommendations on how to adjust your portfolio's asset …"
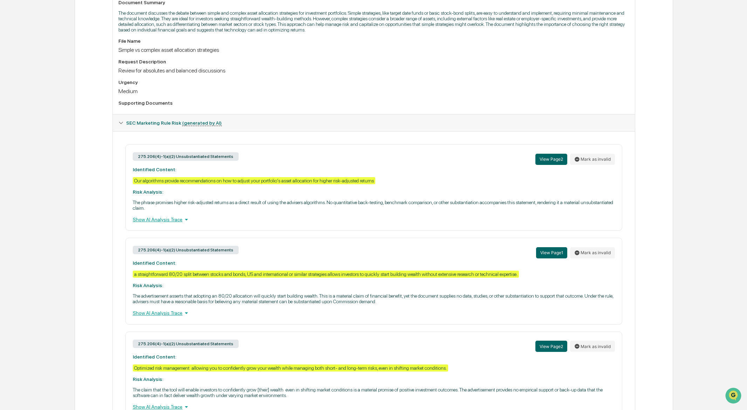
scroll to position [225, 0]
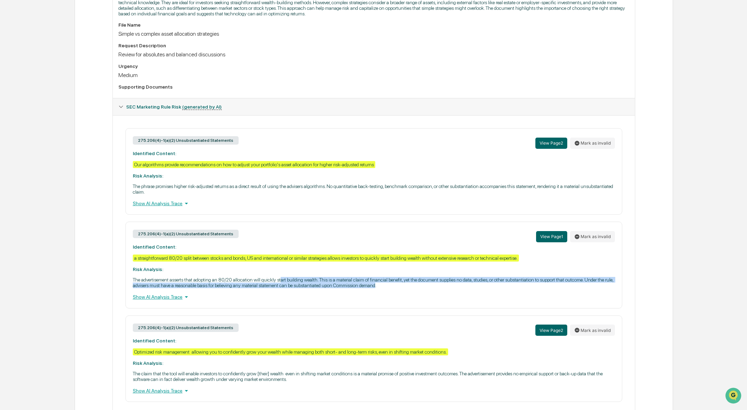
drag, startPoint x: 313, startPoint y: 285, endPoint x: 476, endPoint y: 295, distance: 163.6
click at [476, 288] on p "The advertisement asserts that adopting an 80/20 allocation will quickly start …" at bounding box center [374, 282] width 482 height 11
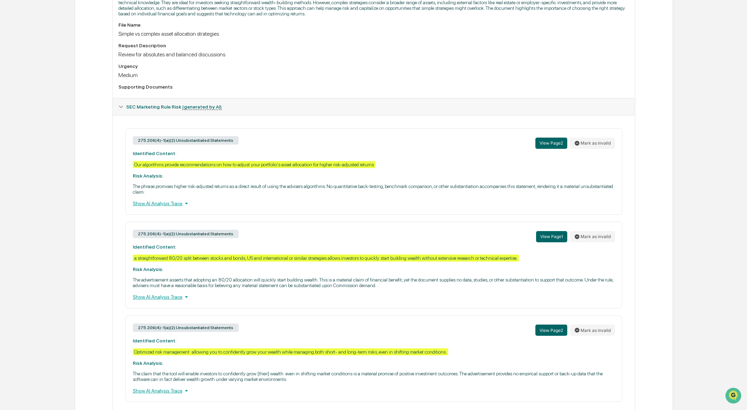
scroll to position [259, 0]
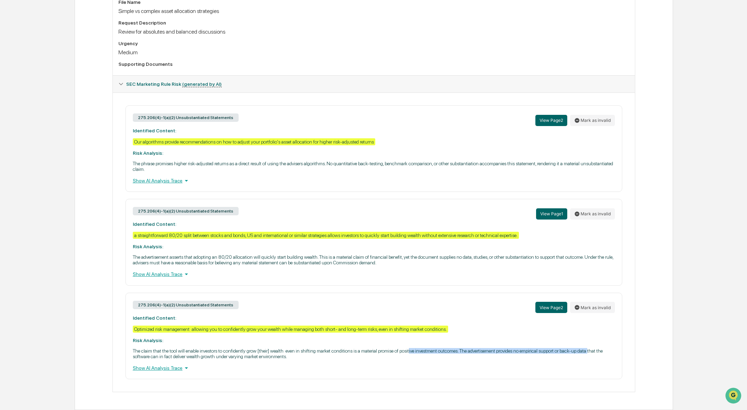
drag, startPoint x: 447, startPoint y: 351, endPoint x: 189, endPoint y: 358, distance: 258.7
click at [189, 358] on p "The claim that the tool will enable investors to confidently grow [their] wealt…" at bounding box center [374, 353] width 482 height 11
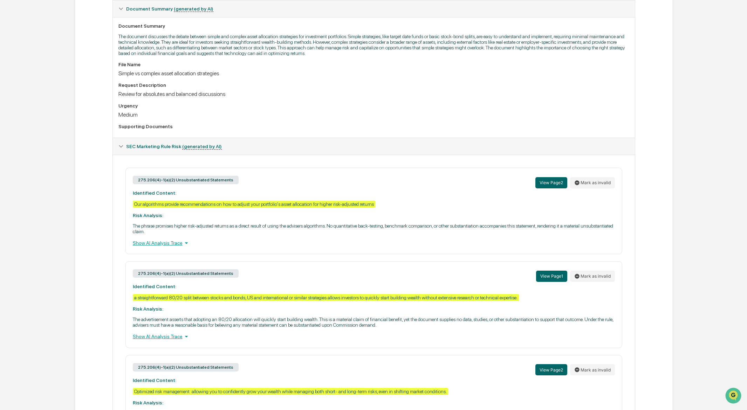
scroll to position [0, 0]
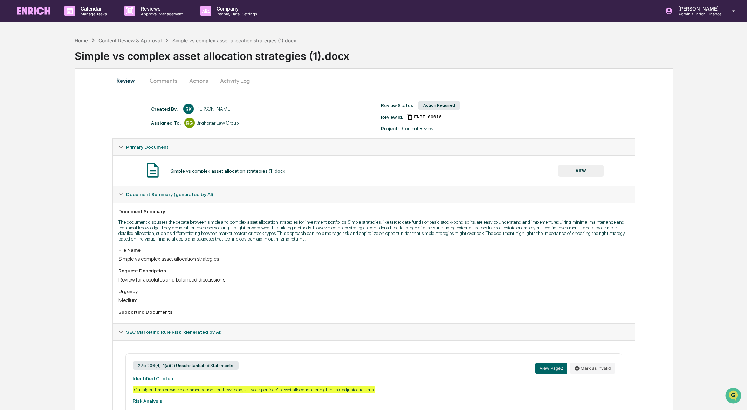
click at [196, 83] on button "Actions" at bounding box center [199, 80] width 32 height 17
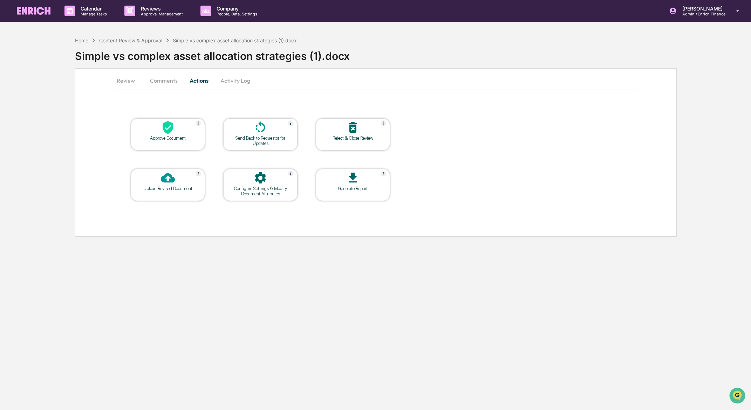
click at [169, 190] on div "Upload Revised Document" at bounding box center [167, 188] width 63 height 5
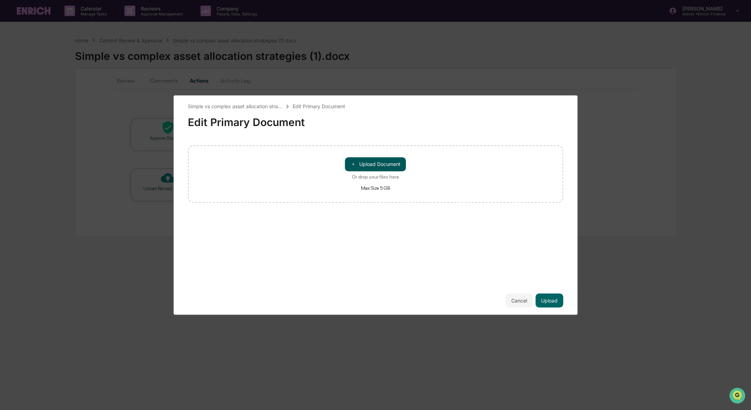
click at [365, 164] on button "＋ Upload Document" at bounding box center [375, 164] width 61 height 14
click at [557, 301] on button "Upload" at bounding box center [549, 301] width 28 height 14
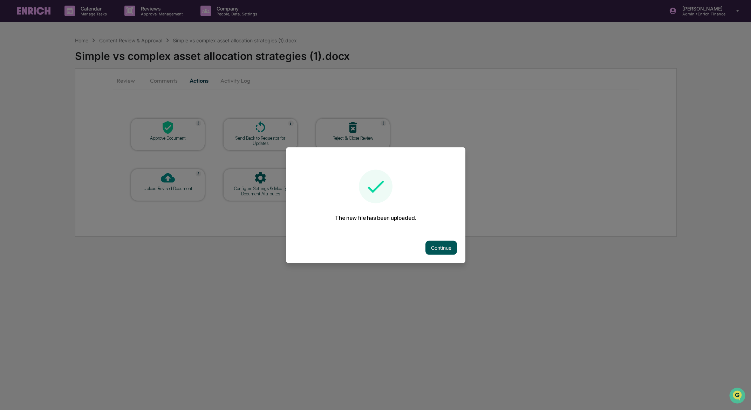
click at [442, 250] on button "Continue" at bounding box center [441, 248] width 32 height 14
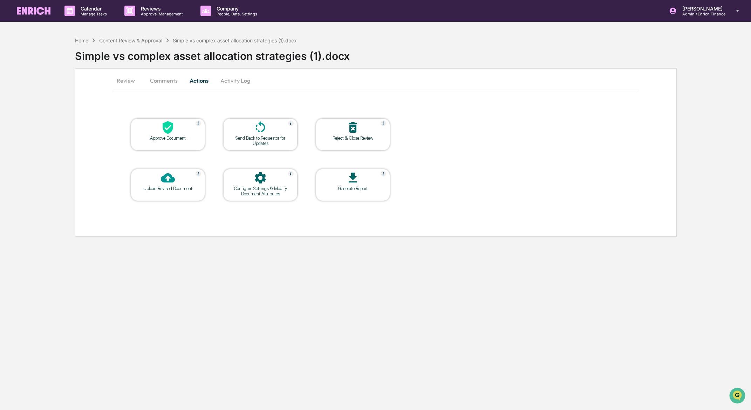
click at [141, 43] on div "Home Content Review & Approval Simple vs complex asset allocation strategies (1…" at bounding box center [186, 40] width 222 height 8
click at [141, 42] on div "Content Review & Approval" at bounding box center [130, 40] width 63 height 6
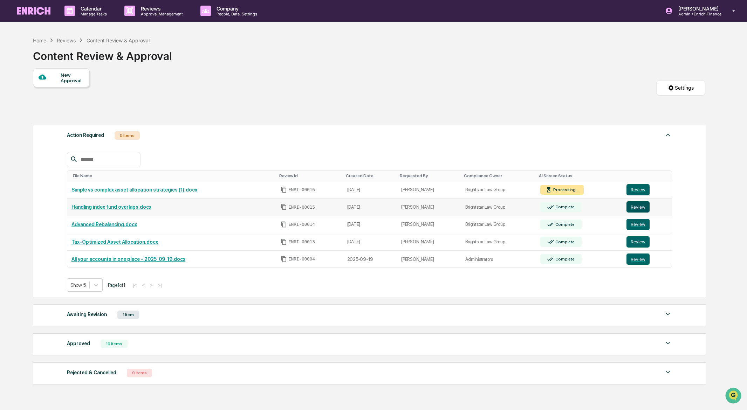
click at [639, 209] on button "Review" at bounding box center [638, 206] width 23 height 11
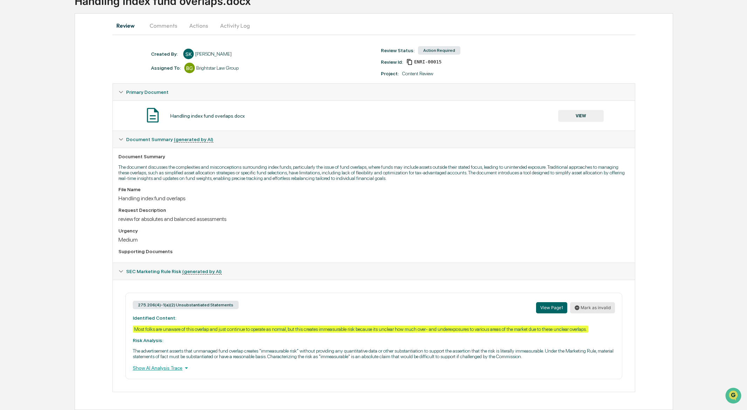
click at [612, 302] on button "Mark as invalid" at bounding box center [592, 307] width 45 height 11
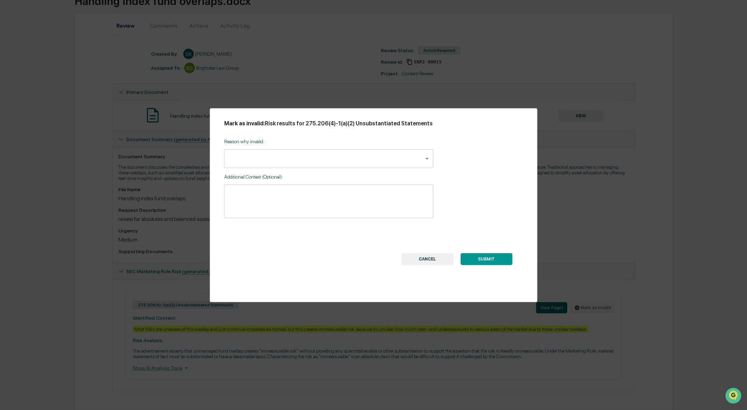
click at [278, 156] on body "Calendar Manage Tasks Reviews Approval Management Company People, Data, Setting…" at bounding box center [373, 177] width 747 height 465
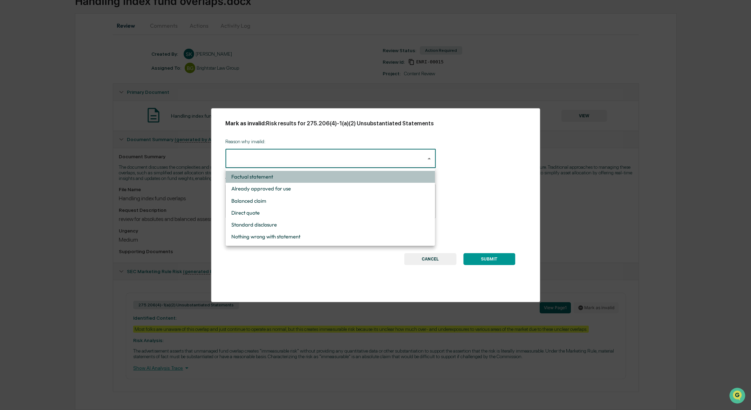
click at [273, 178] on li "Factual statement" at bounding box center [330, 177] width 209 height 12
type input "**********"
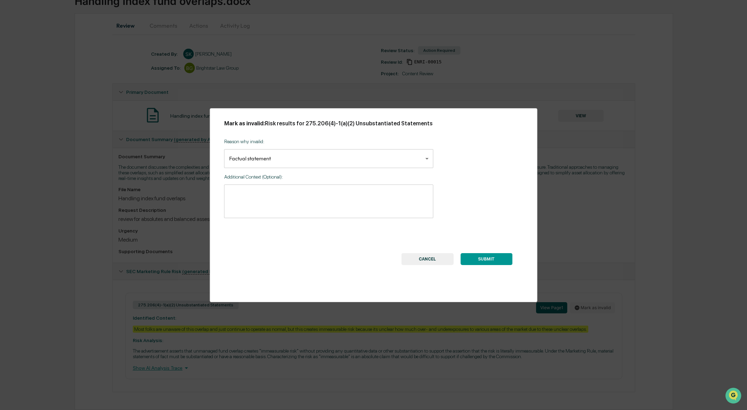
click at [475, 263] on button "SUBMIT" at bounding box center [486, 259] width 52 height 12
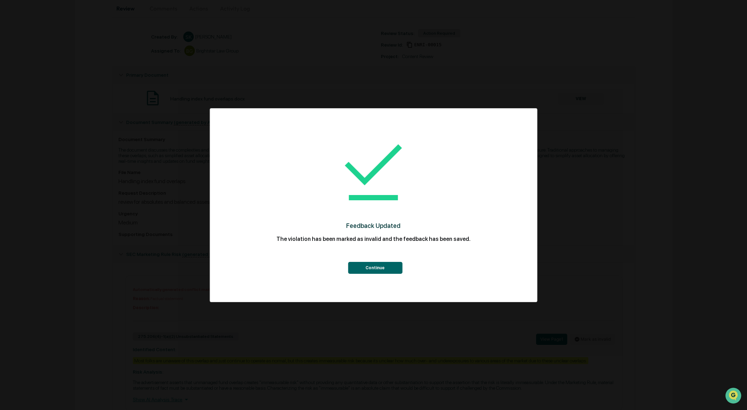
click at [370, 263] on button "Continue" at bounding box center [375, 268] width 54 height 12
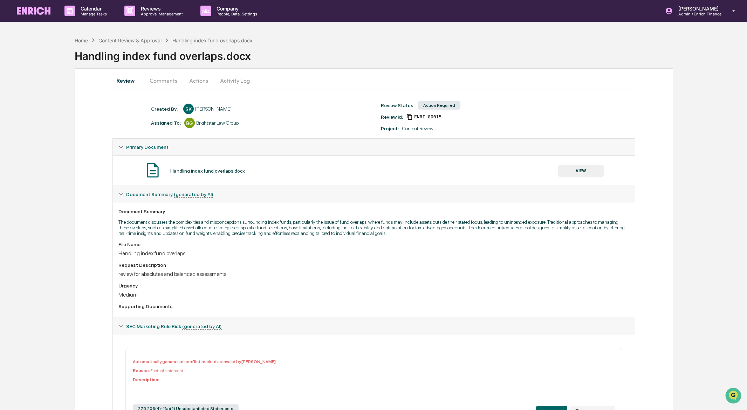
click at [143, 43] on div "Home Content Review & Approval Handling index fund overlaps.docx" at bounding box center [164, 40] width 178 height 8
click at [144, 40] on div "Content Review & Approval" at bounding box center [129, 40] width 63 height 6
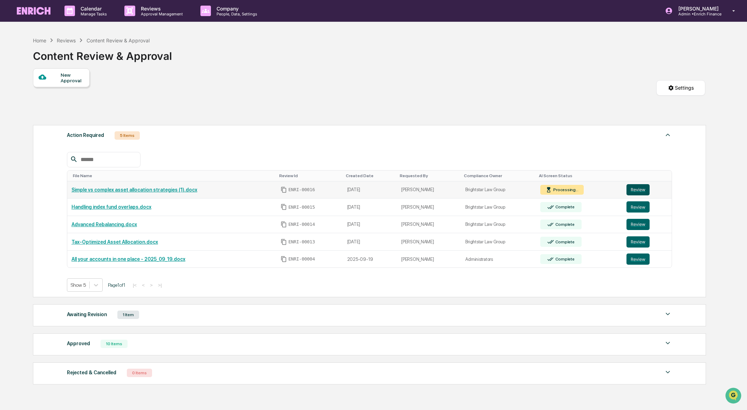
click at [641, 192] on button "Review" at bounding box center [638, 189] width 23 height 11
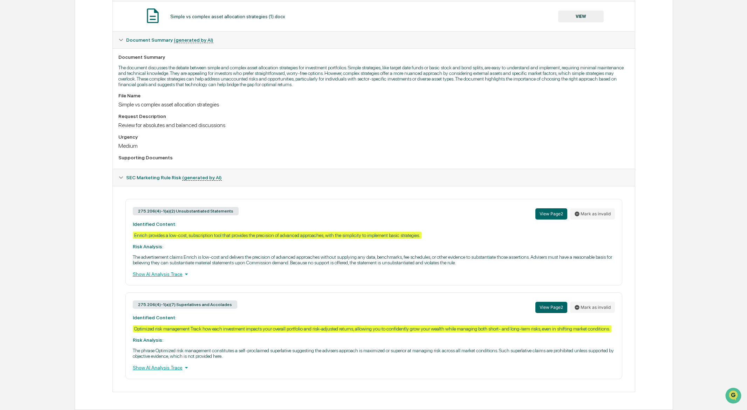
scroll to position [169, 0]
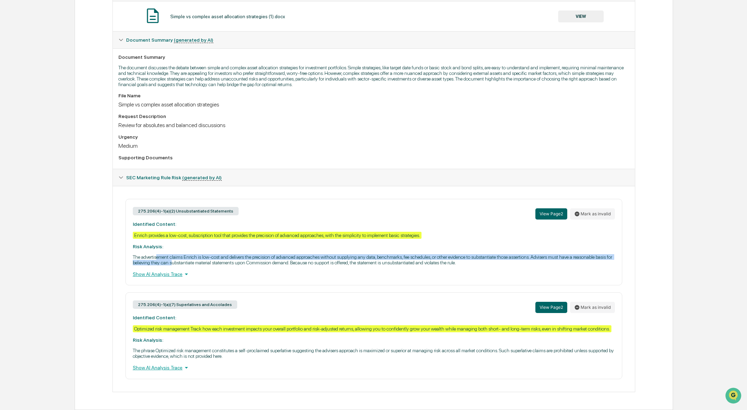
drag, startPoint x: 161, startPoint y: 246, endPoint x: 252, endPoint y: 255, distance: 91.5
click at [252, 255] on p "The advertisement claims Enrich is low-cost and delivers the precision of advan…" at bounding box center [374, 259] width 482 height 11
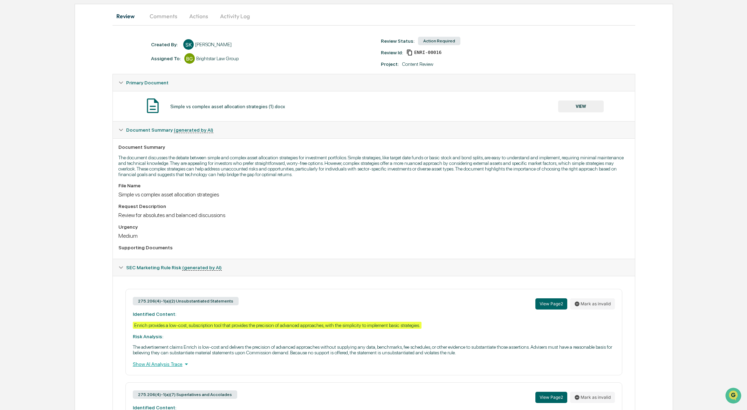
scroll to position [0, 0]
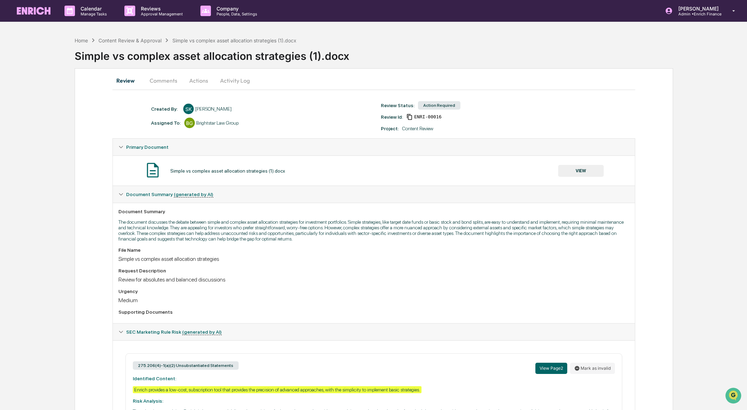
click at [199, 82] on button "Actions" at bounding box center [199, 80] width 32 height 17
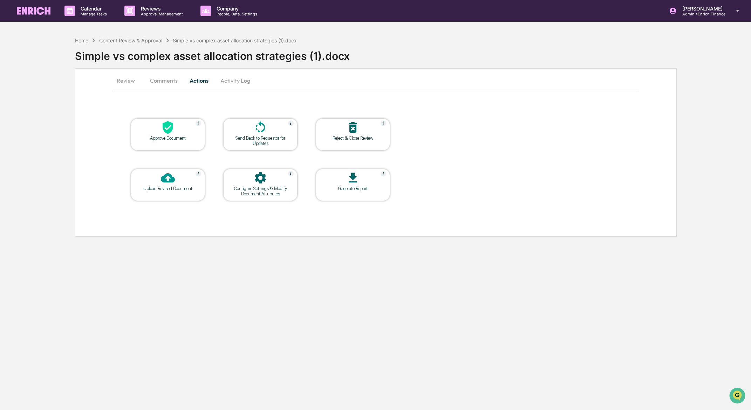
click at [183, 182] on div at bounding box center [168, 178] width 70 height 15
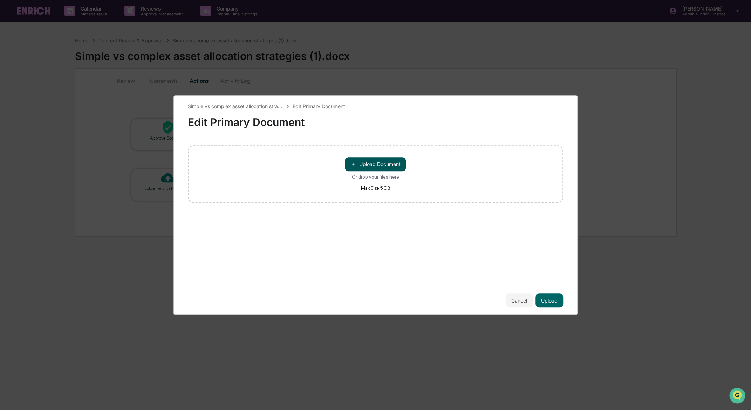
click at [389, 164] on button "＋ Upload Document" at bounding box center [375, 164] width 61 height 14
click at [549, 300] on button "Upload" at bounding box center [549, 301] width 28 height 14
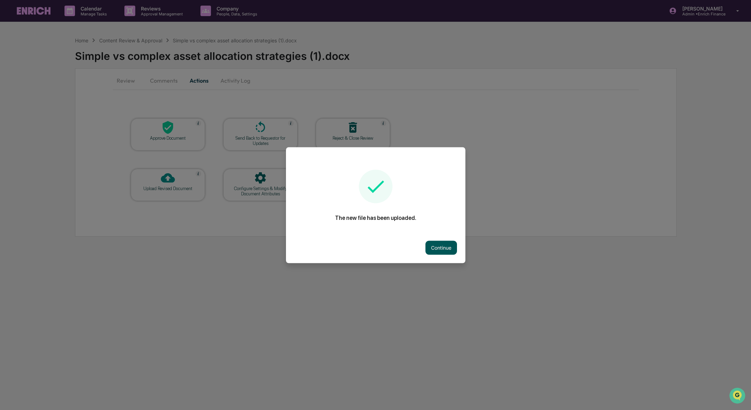
click at [440, 246] on button "Continue" at bounding box center [441, 248] width 32 height 14
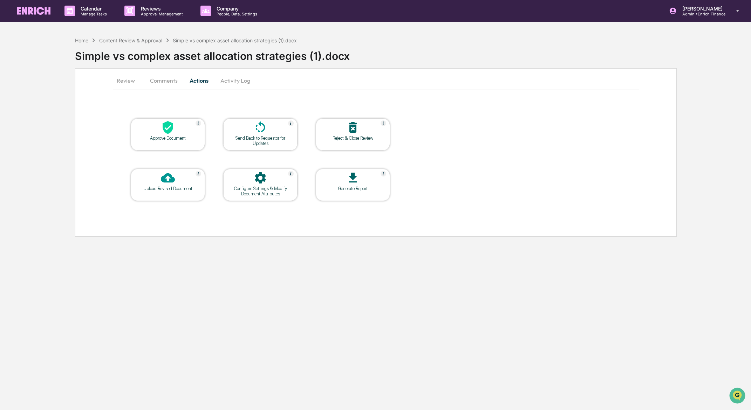
click at [148, 40] on div "Content Review & Approval" at bounding box center [130, 40] width 63 height 6
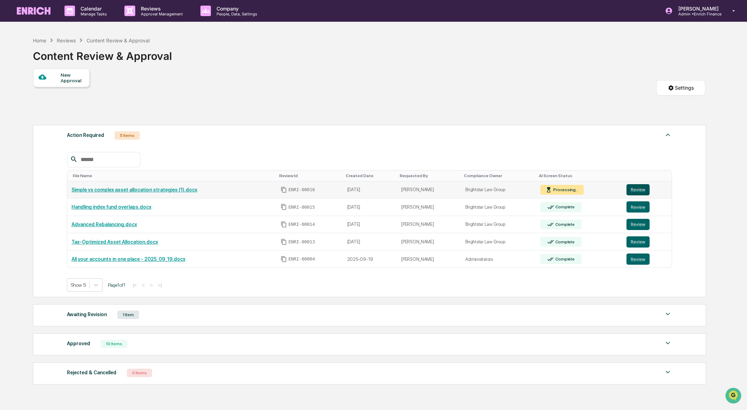
click at [640, 193] on button "Review" at bounding box center [638, 189] width 23 height 11
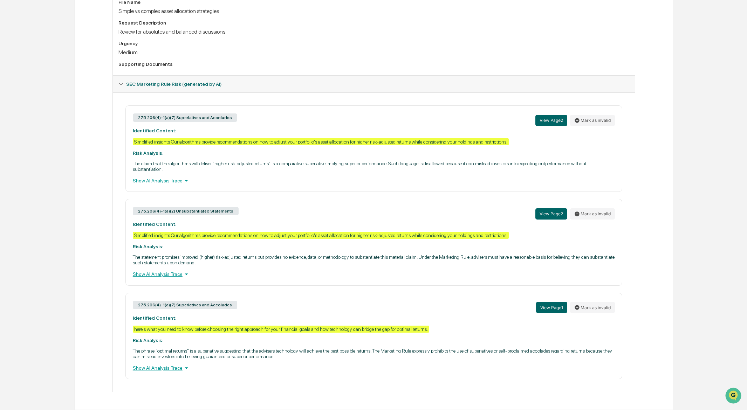
scroll to position [259, 0]
drag, startPoint x: 211, startPoint y: 158, endPoint x: 507, endPoint y: 160, distance: 295.8
click at [507, 161] on p "The claim that the algorithms will deliver "higher risk-adjusted returns" is a …" at bounding box center [374, 166] width 482 height 11
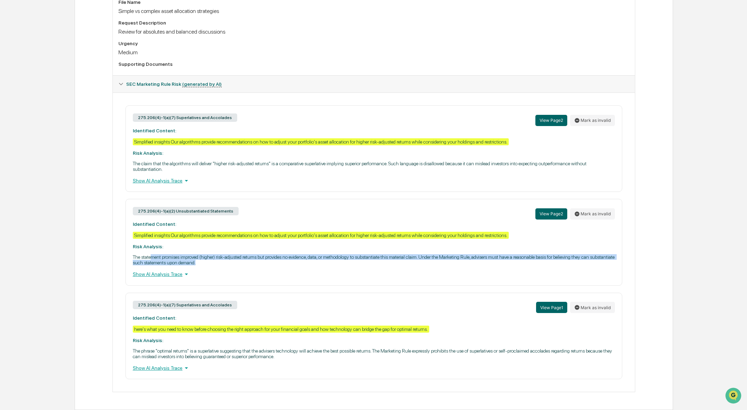
drag, startPoint x: 154, startPoint y: 253, endPoint x: 382, endPoint y: 260, distance: 228.2
click at [382, 260] on p "The statement promises improved (higher) risk-adjusted returns but provides no …" at bounding box center [374, 259] width 482 height 11
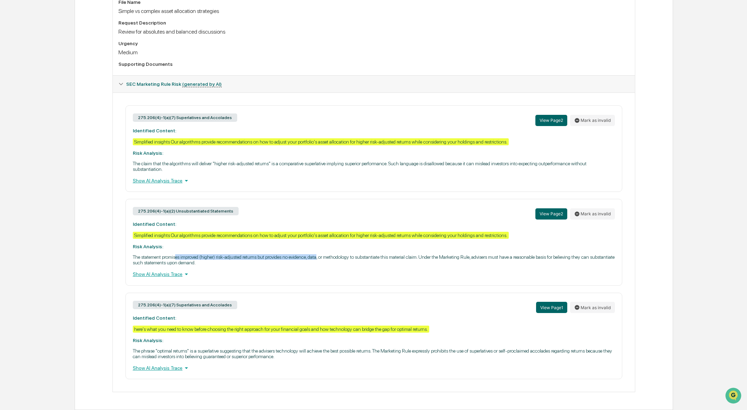
drag, startPoint x: 185, startPoint y: 254, endPoint x: 346, endPoint y: 254, distance: 160.8
click at [346, 254] on p "The statement promises improved (higher) risk-adjusted returns but provides no …" at bounding box center [374, 259] width 482 height 11
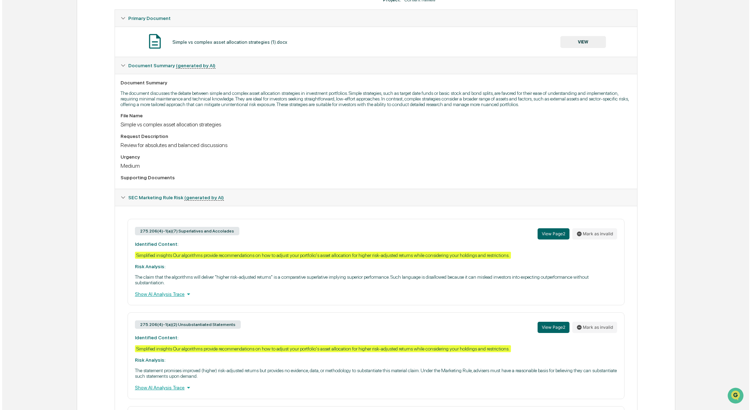
scroll to position [0, 0]
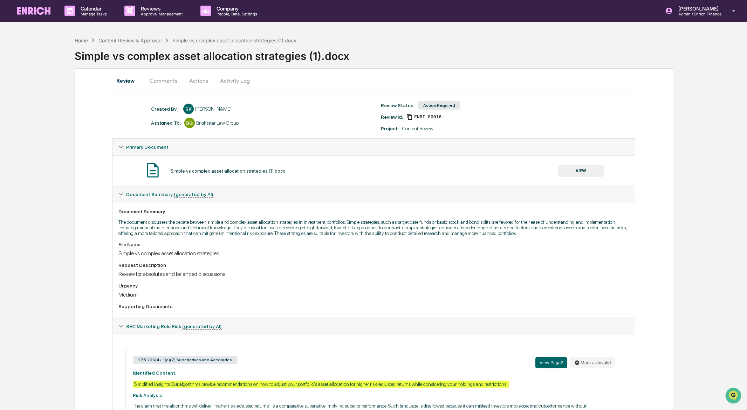
click at [203, 81] on button "Actions" at bounding box center [199, 80] width 32 height 17
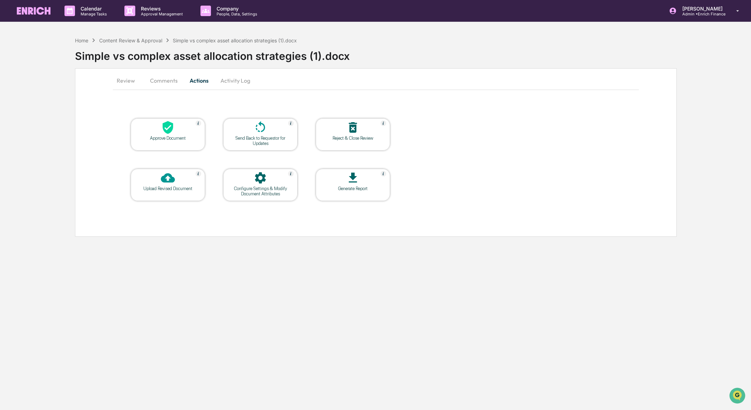
click at [182, 173] on div at bounding box center [168, 178] width 70 height 15
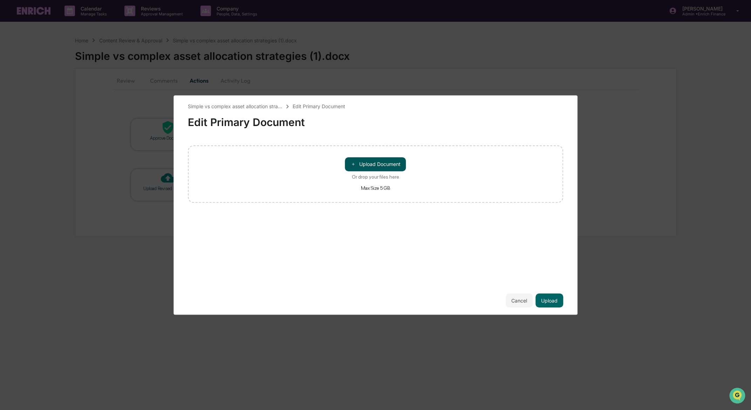
click at [396, 167] on button "＋ Upload Document" at bounding box center [375, 164] width 61 height 14
click at [550, 298] on button "Upload" at bounding box center [549, 301] width 28 height 14
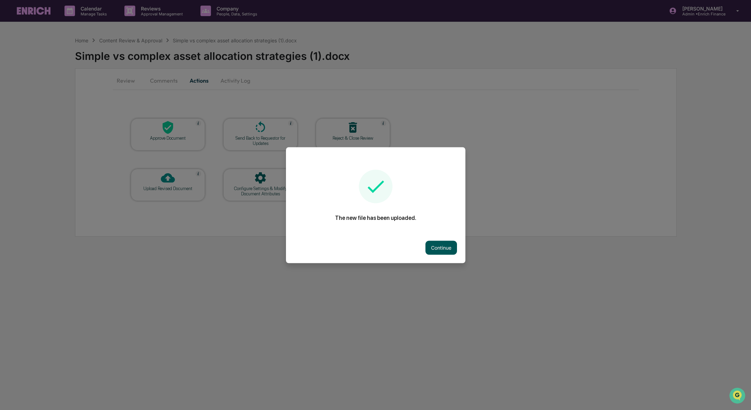
click at [431, 244] on button "Continue" at bounding box center [441, 248] width 32 height 14
